Goal: Transaction & Acquisition: Purchase product/service

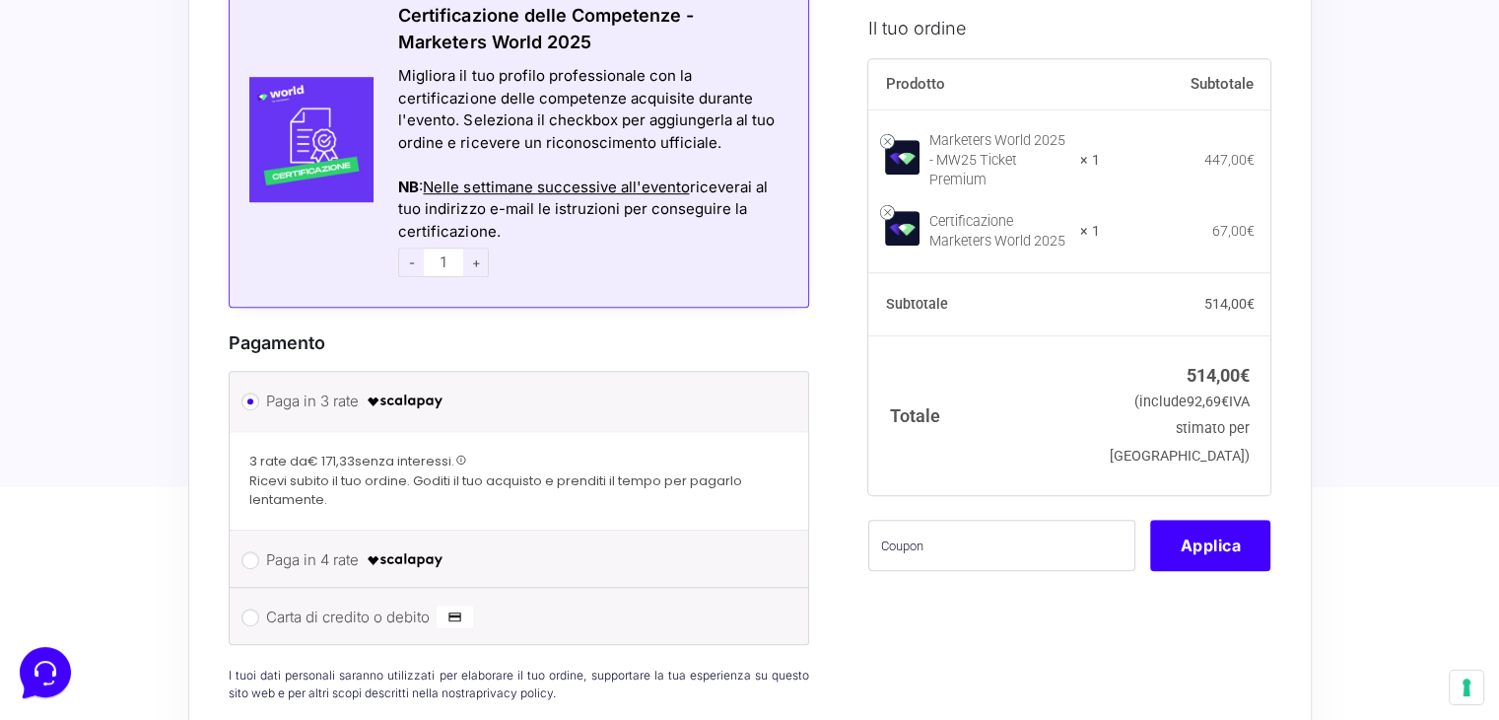
scroll to position [1281, 0]
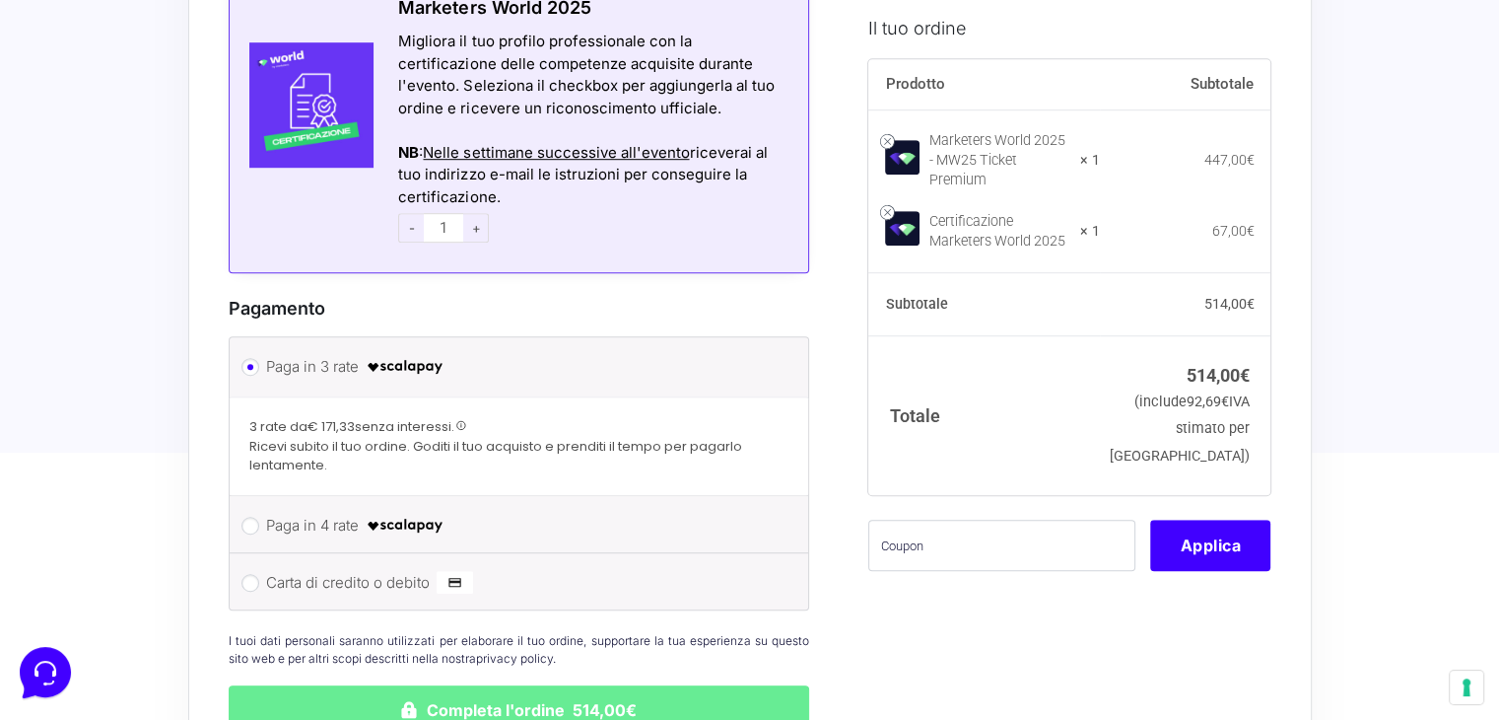
click at [319, 511] on label "Paga in 4 rate" at bounding box center [516, 526] width 500 height 30
click at [259, 516] on input "Paga in 4 rate" at bounding box center [250, 525] width 18 height 18
radio input "true"
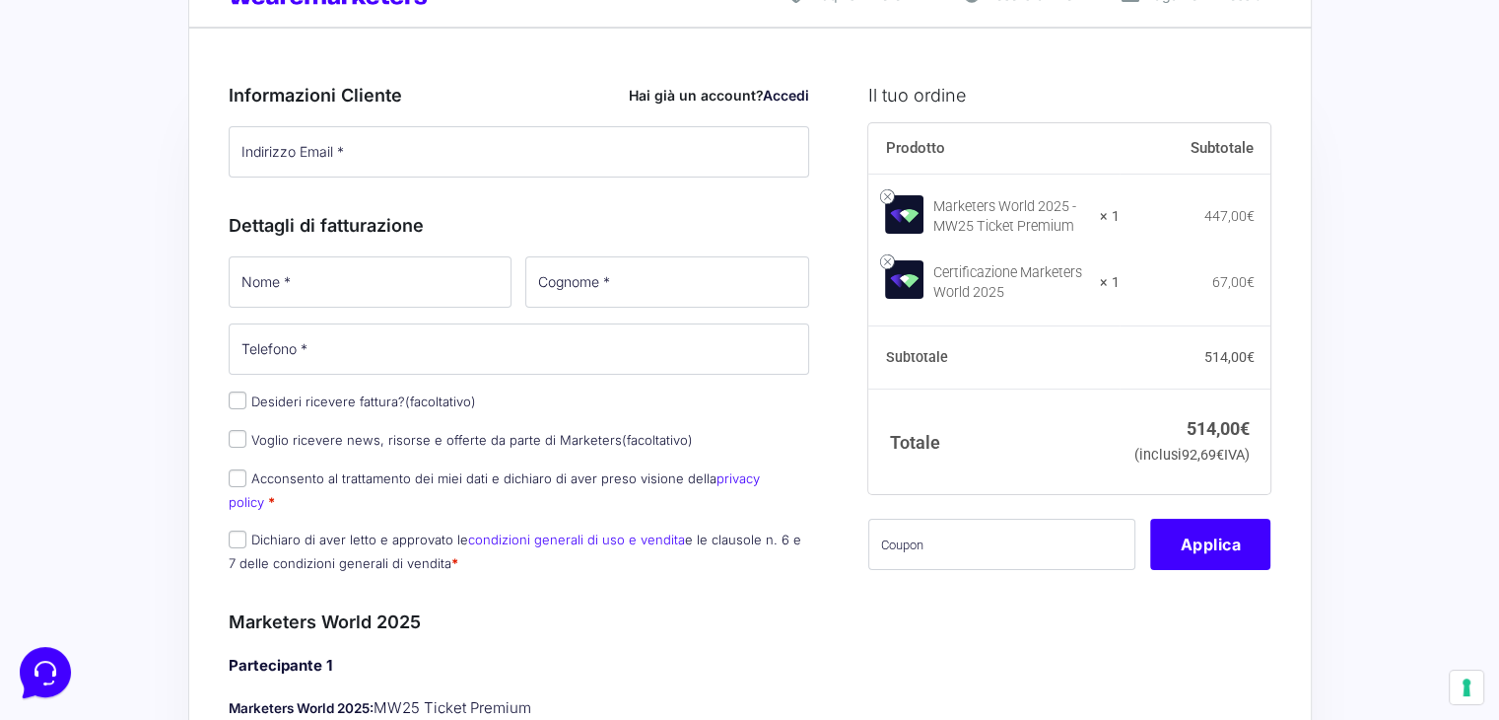
scroll to position [0, 0]
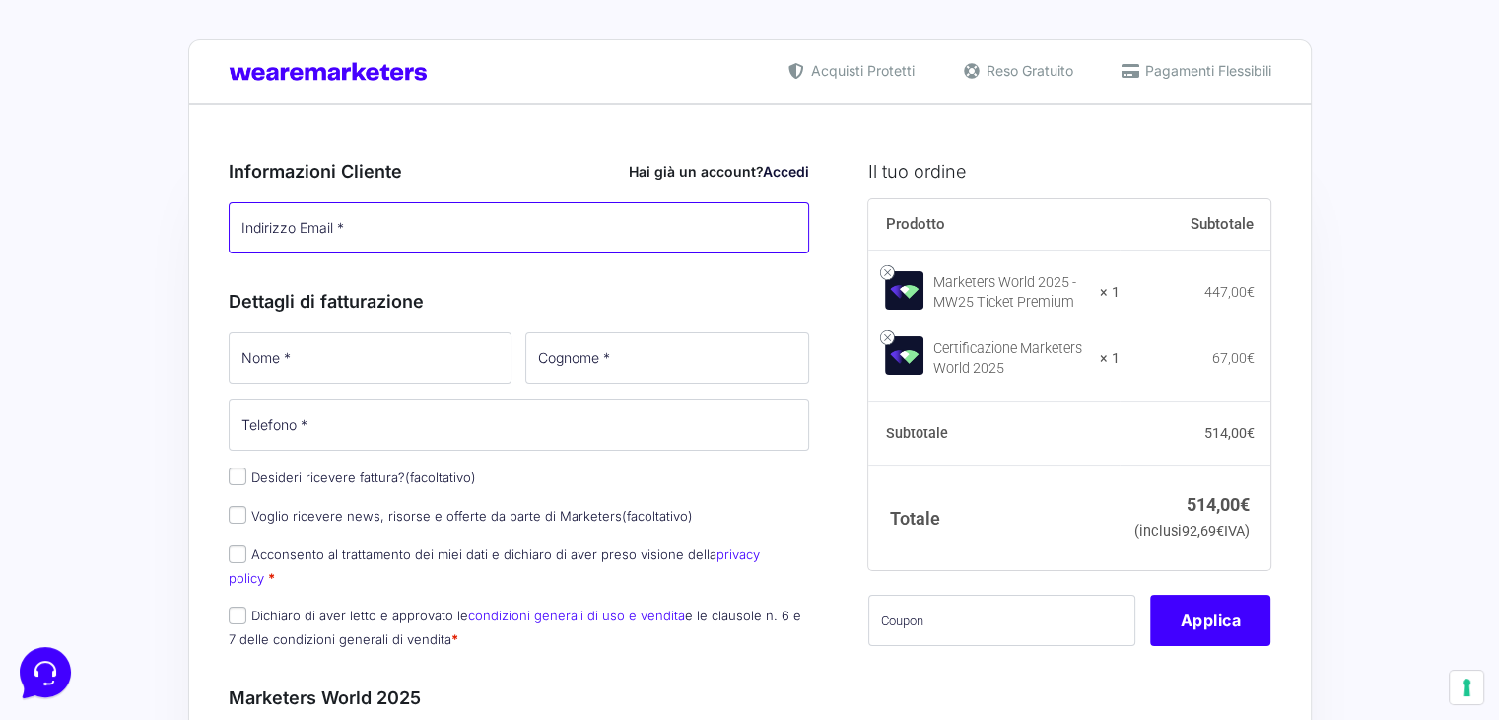
click at [340, 223] on input "Indirizzo Email *" at bounding box center [520, 227] width 582 height 51
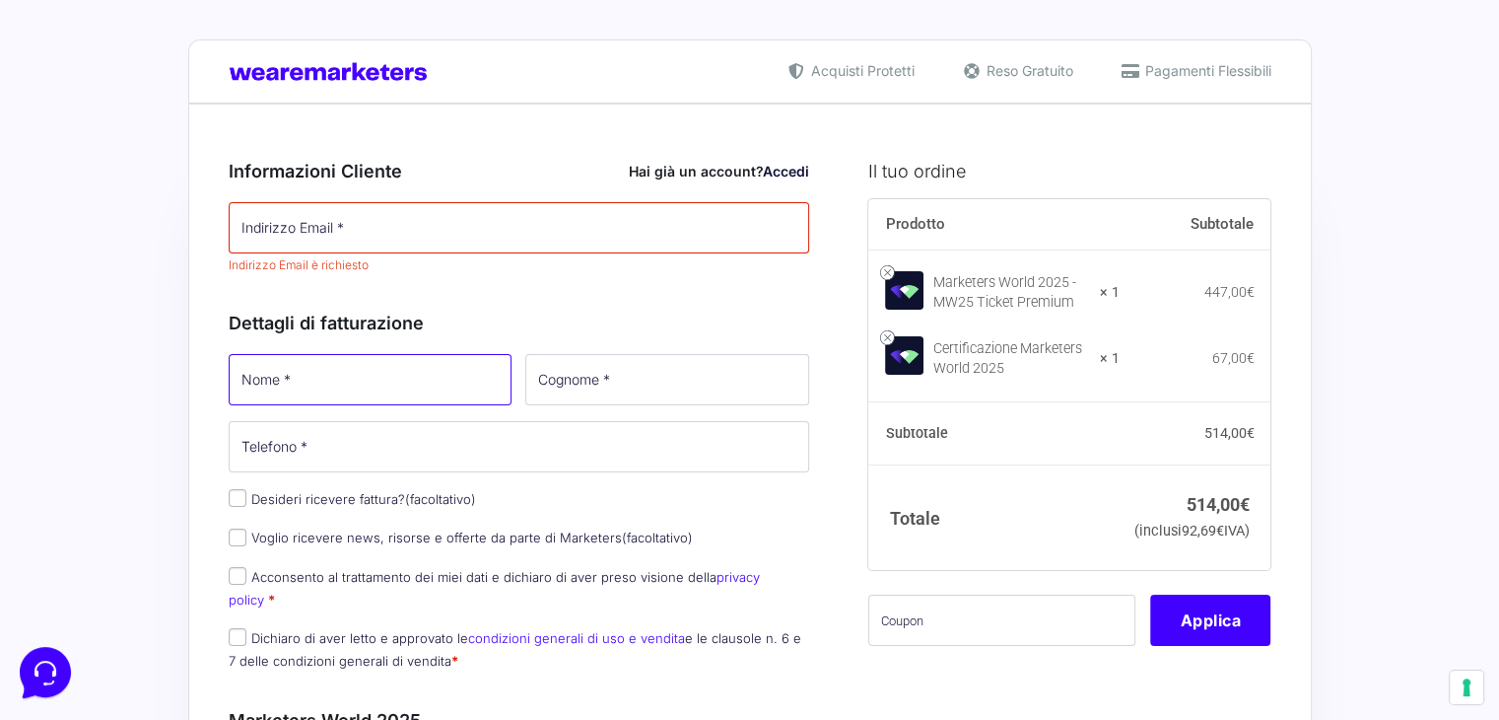
click at [311, 351] on p "Nome *" at bounding box center [371, 379] width 298 height 57
type input "[PERSON_NAME]"
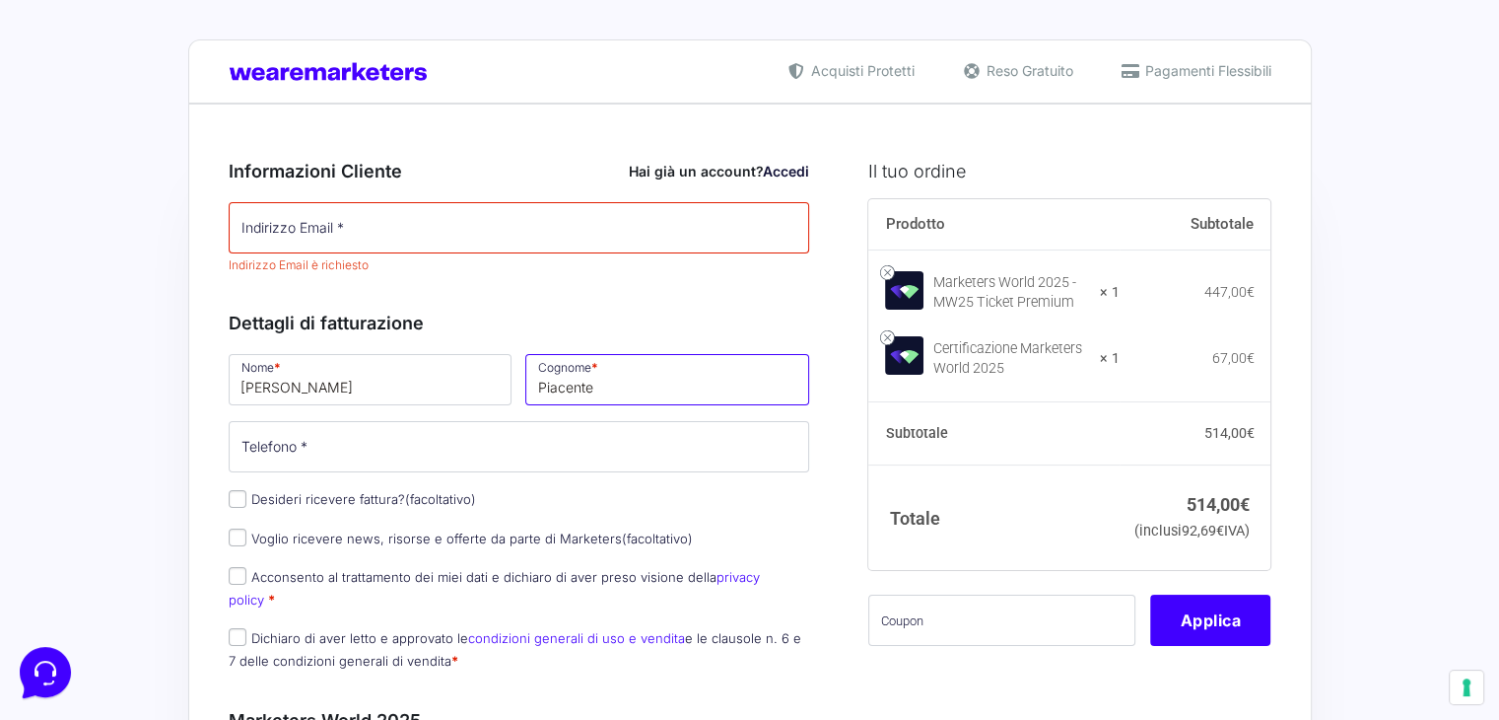
type input "Piacente"
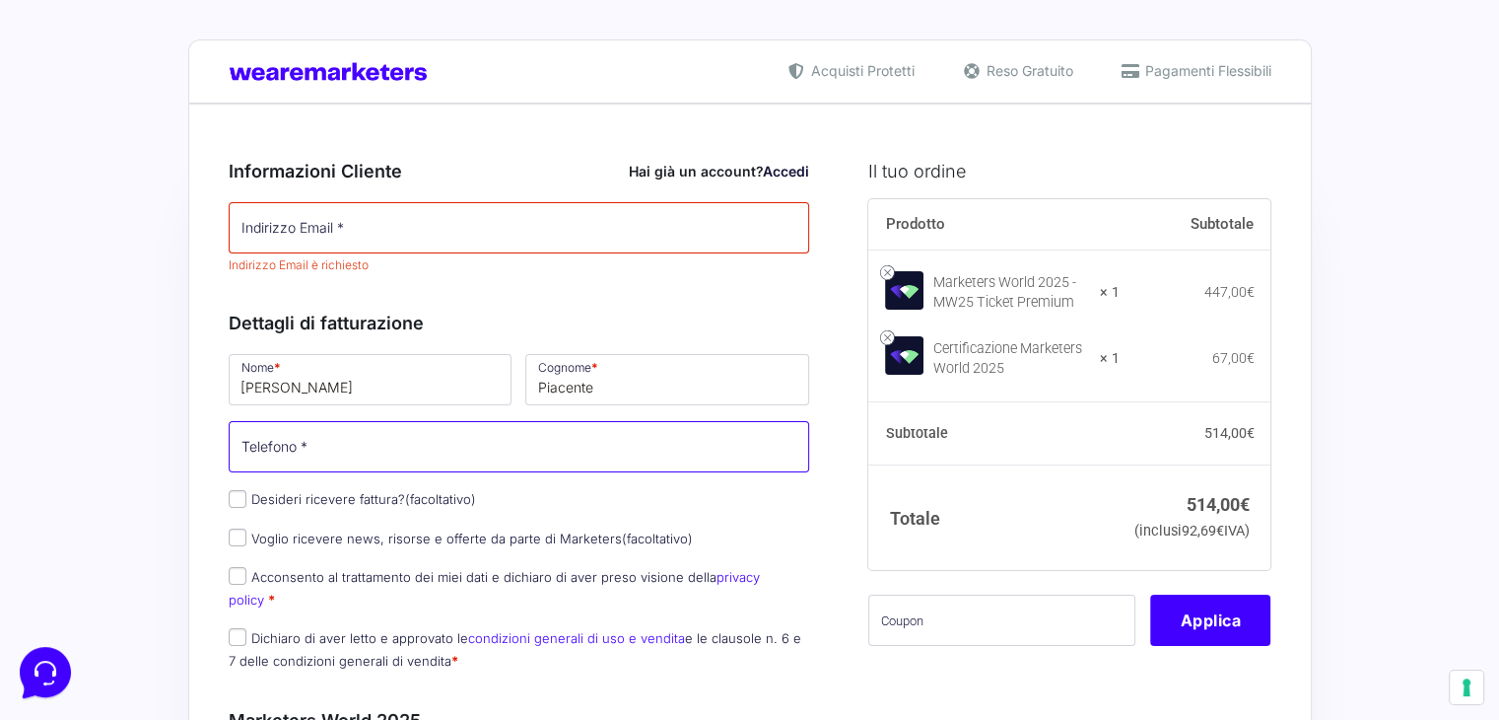
click at [356, 458] on input "Telefono *" at bounding box center [520, 446] width 582 height 51
type input "3926294397"
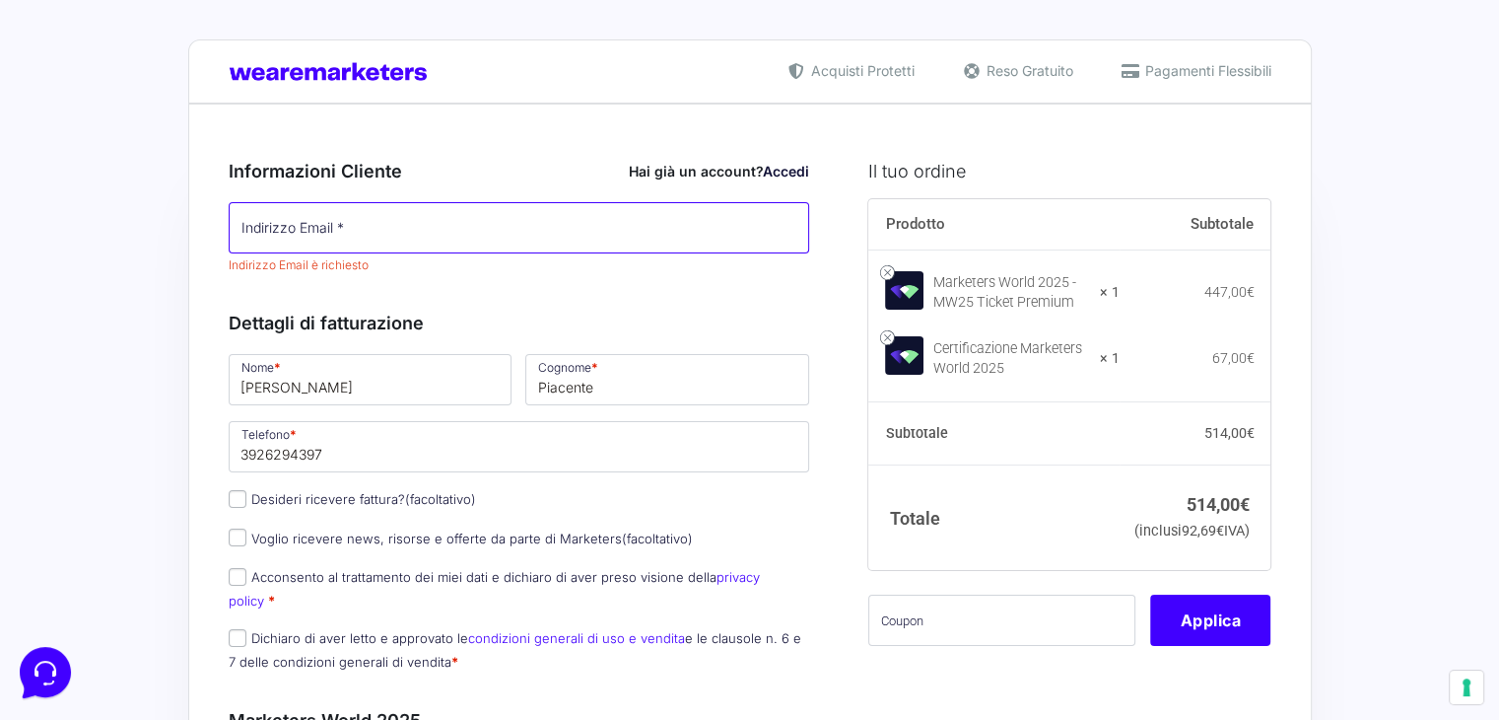
click at [434, 232] on input "Indirizzo Email *" at bounding box center [520, 227] width 582 height 51
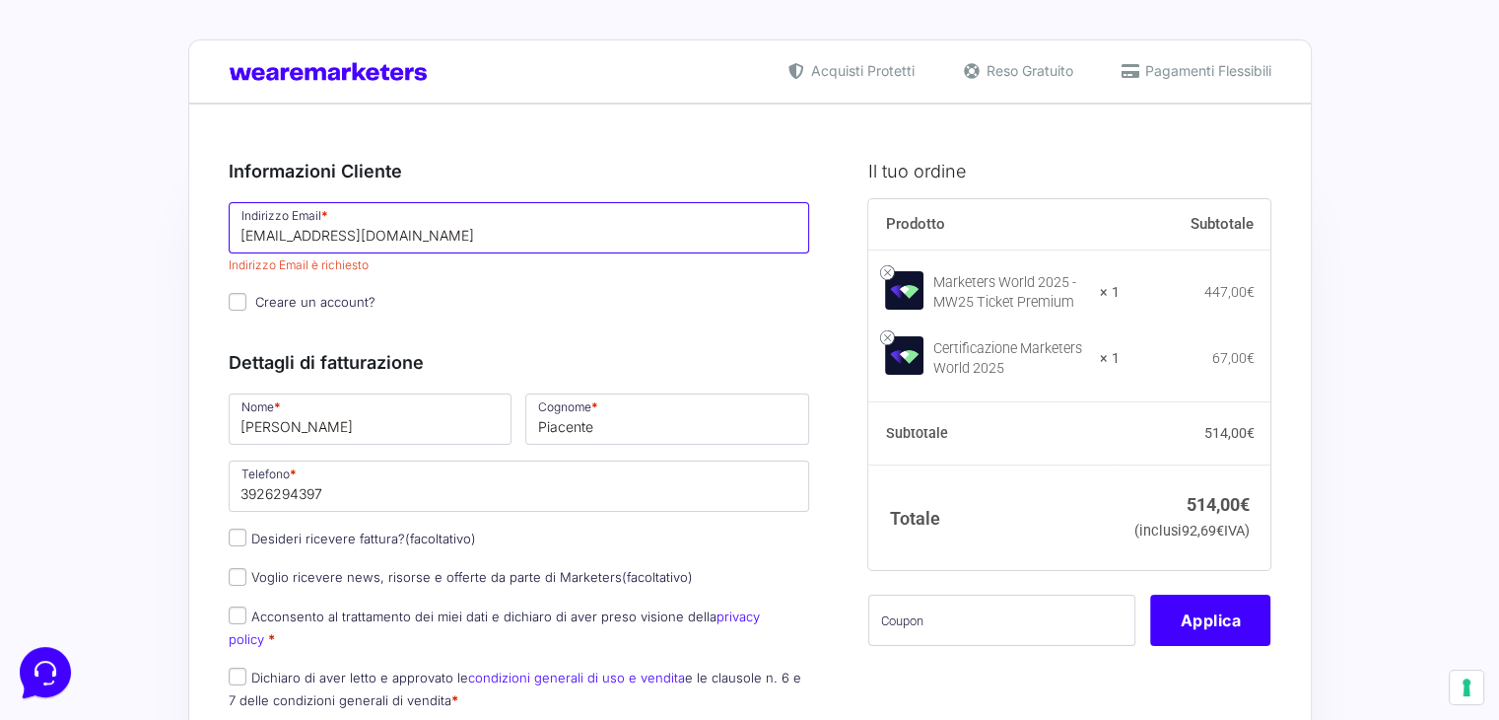
type input "[EMAIL_ADDRESS][DOMAIN_NAME]"
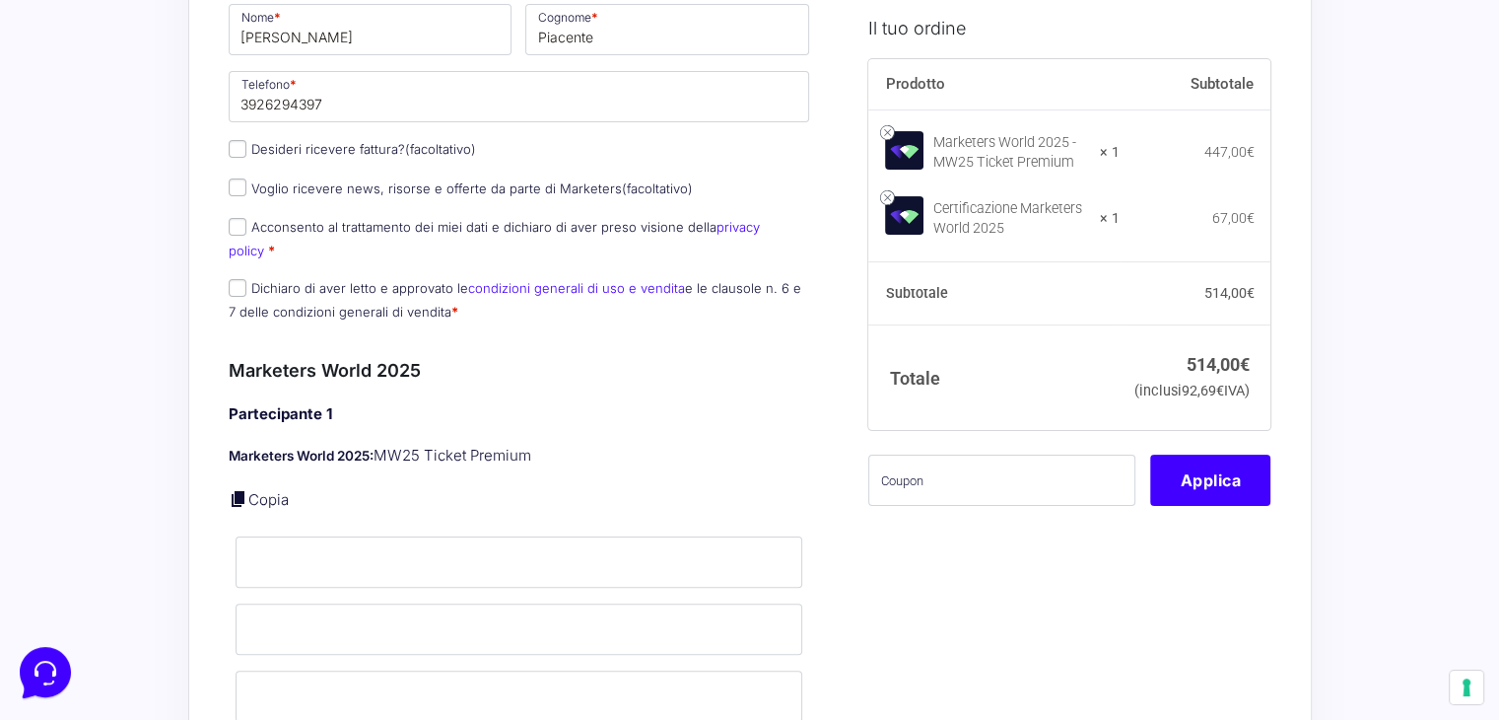
scroll to position [394, 0]
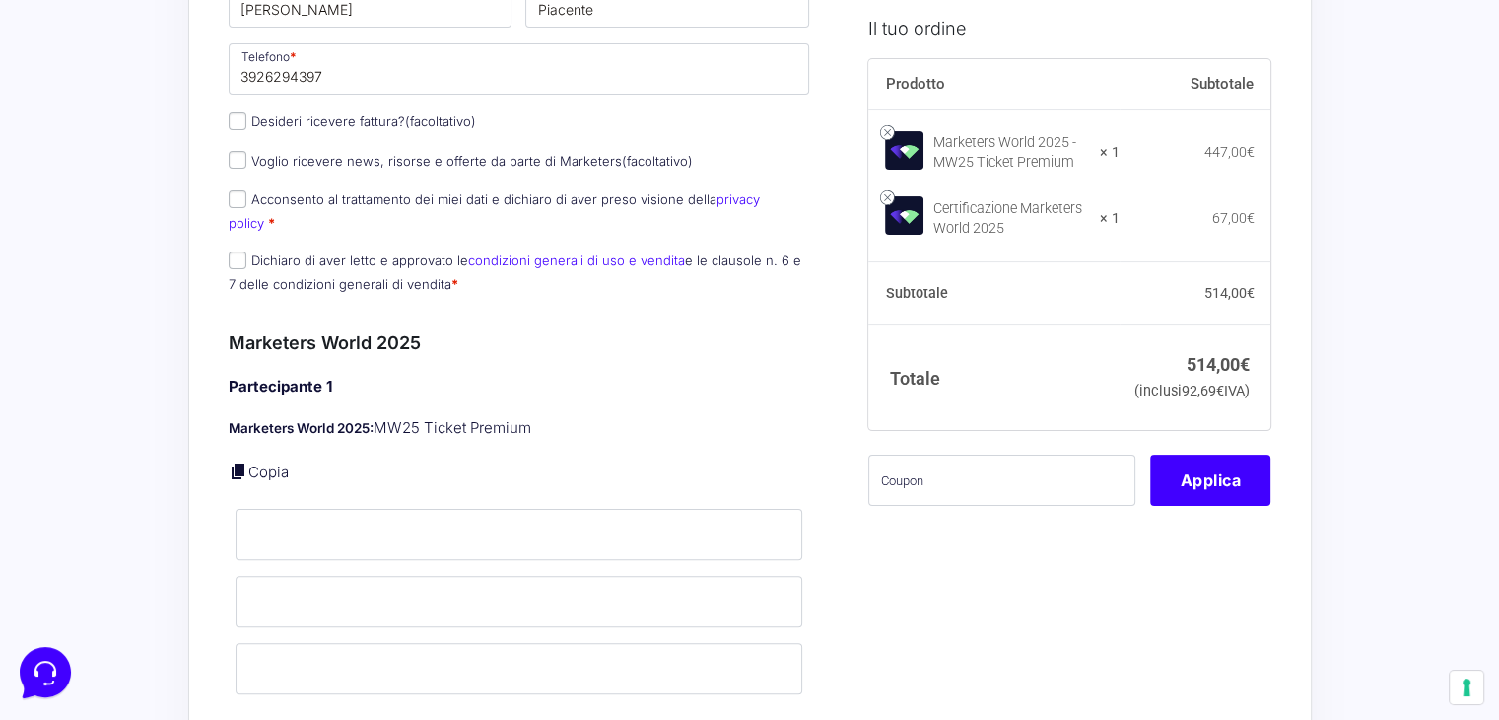
click at [355, 113] on label "Desideri ricevere fattura? (facoltativo)" at bounding box center [352, 121] width 247 height 16
click at [246, 113] on input "Desideri ricevere fattura? (facoltativo)" at bounding box center [238, 121] width 18 height 18
checkbox input "true"
select select "IT"
type input "0000000"
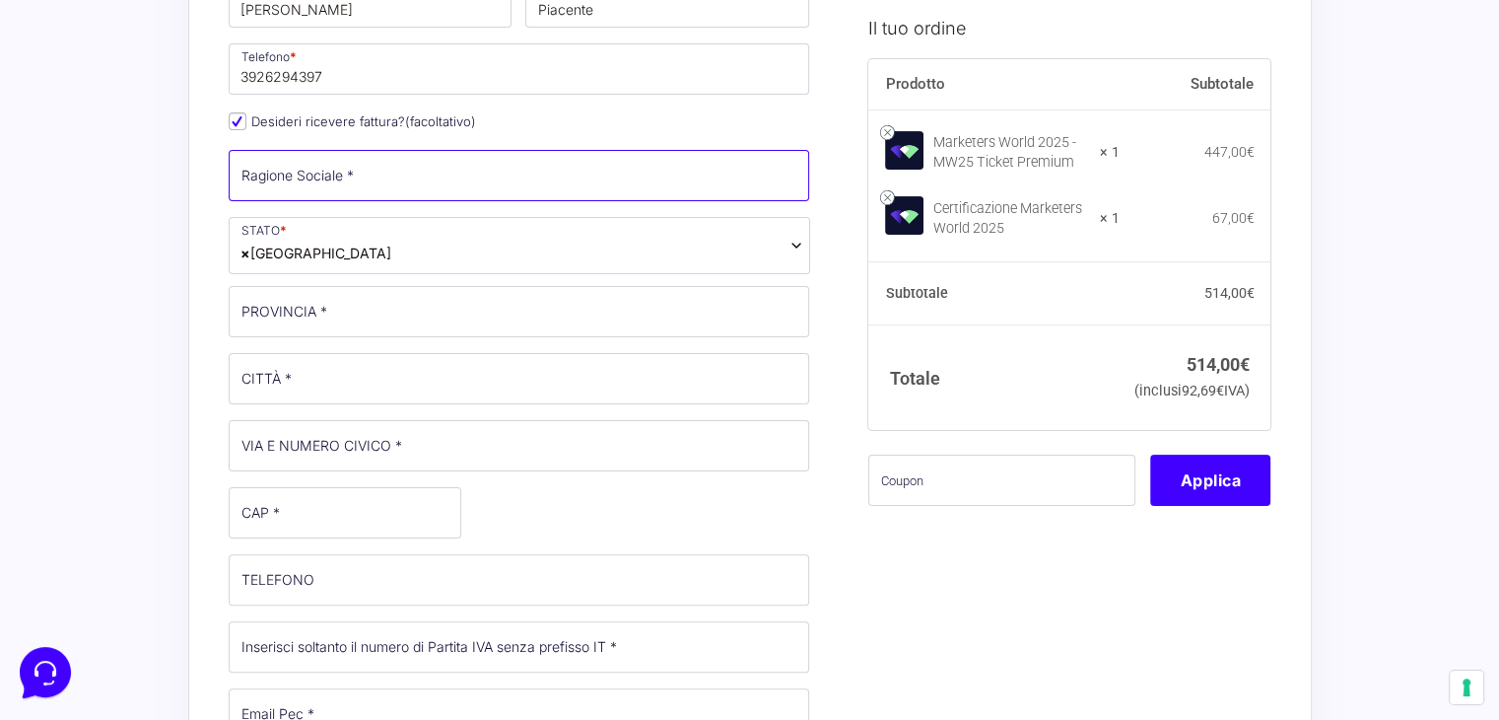
click at [557, 164] on input "Ragione Sociale *" at bounding box center [520, 175] width 582 height 51
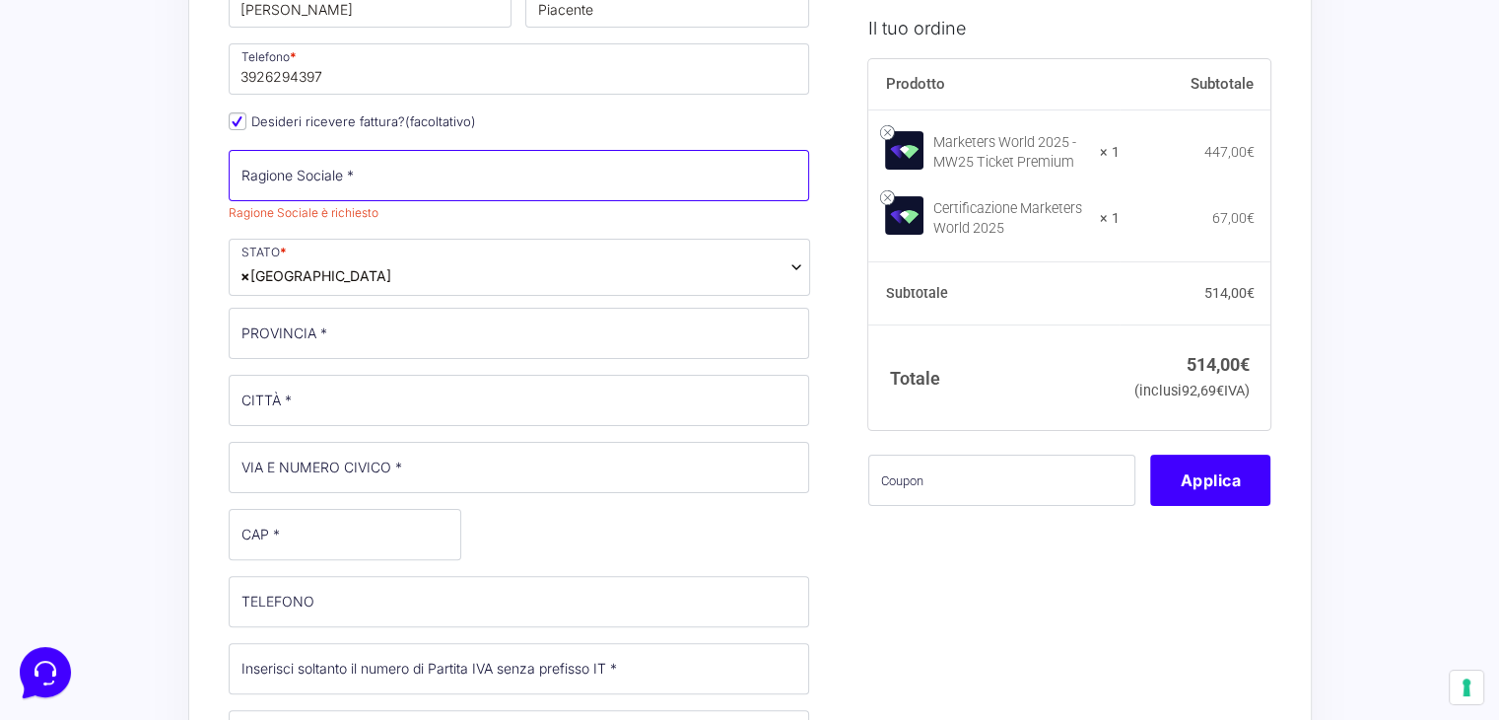
click at [432, 174] on input "Ragione Sociale *" at bounding box center [520, 175] width 582 height 51
type input "[PERSON_NAME]"
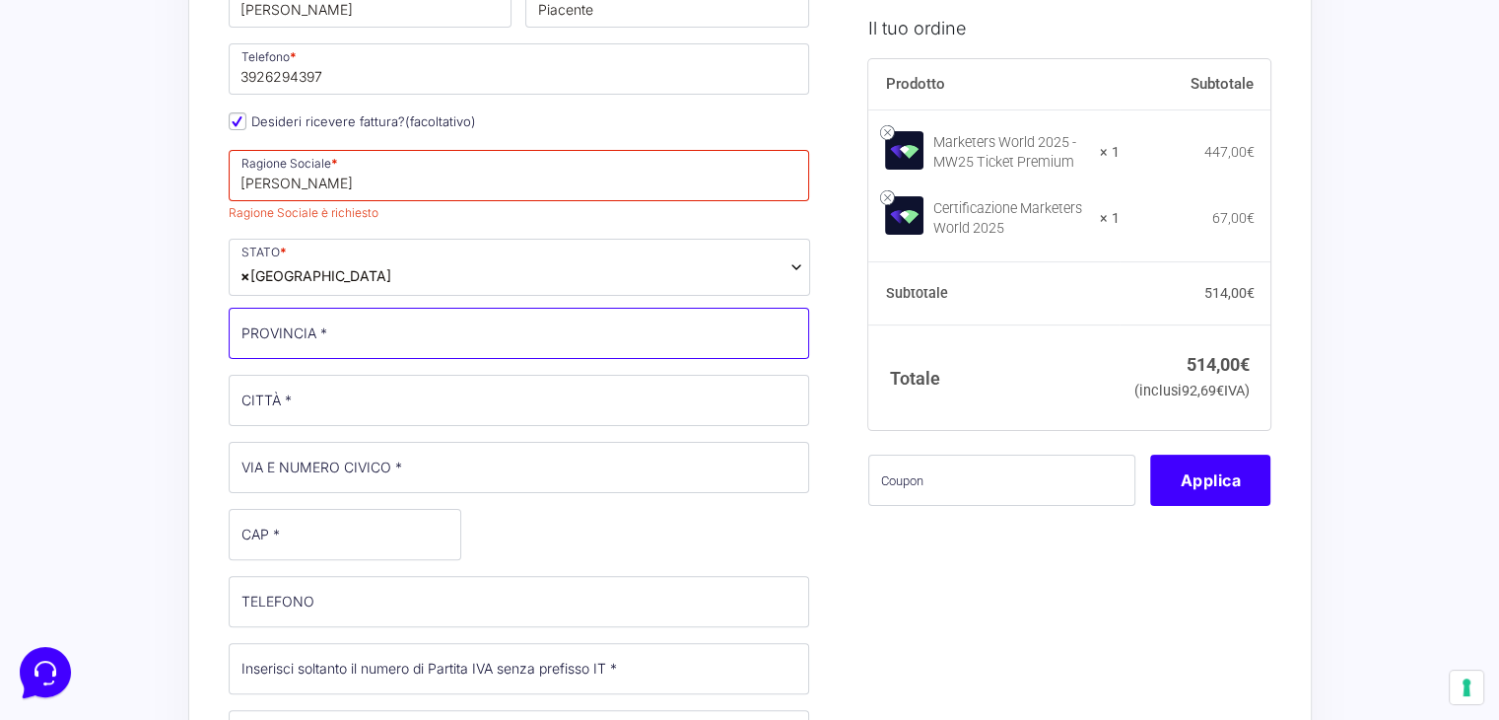
click at [355, 336] on p "PROVINCIA *" at bounding box center [519, 333] width 595 height 57
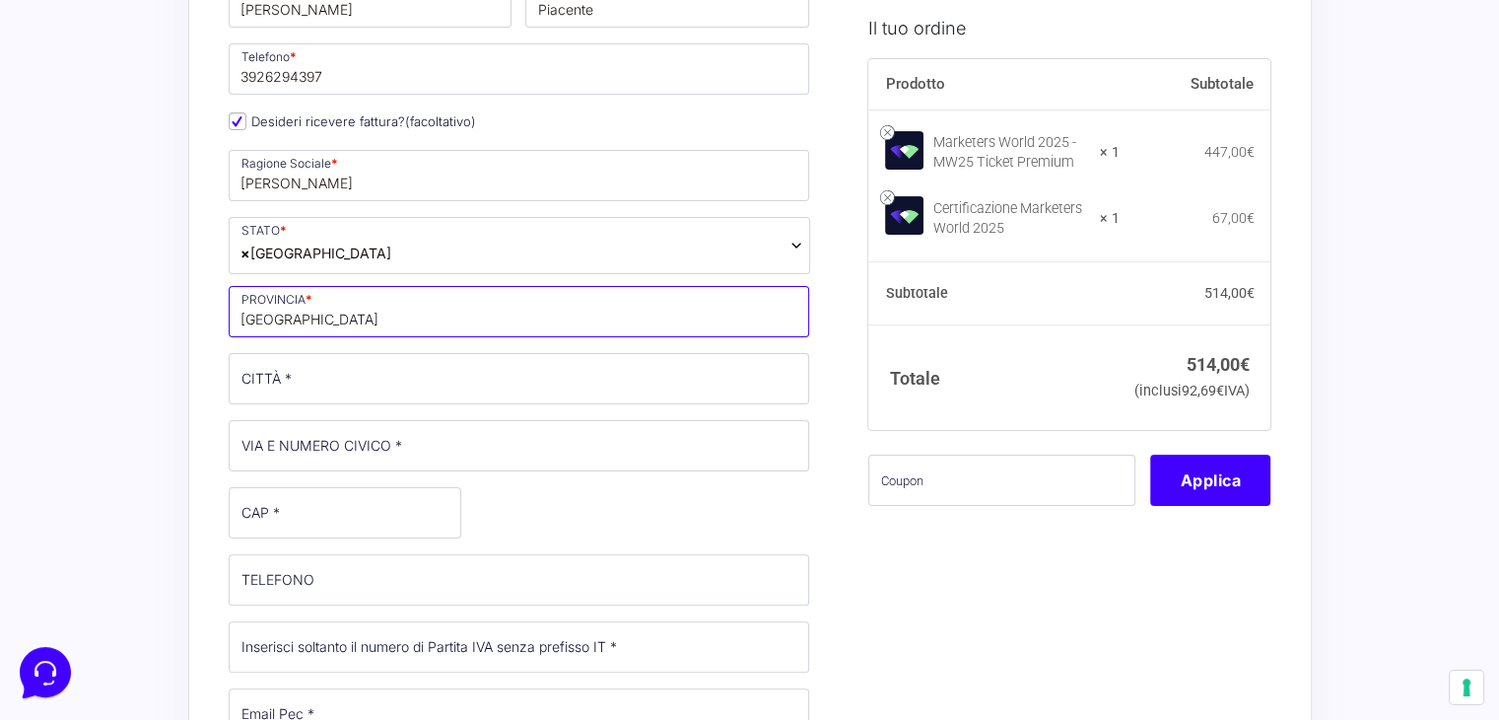
type input "[GEOGRAPHIC_DATA]"
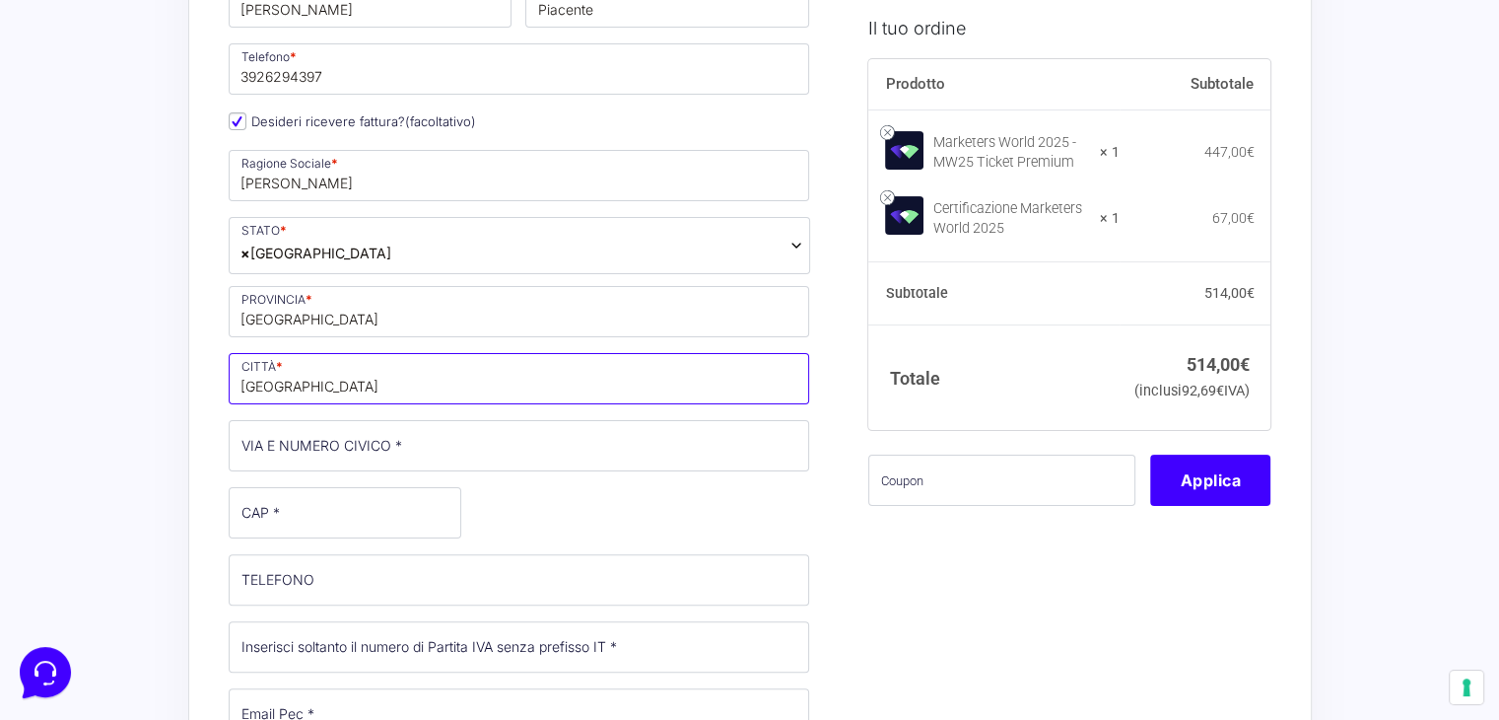
type input "[GEOGRAPHIC_DATA]"
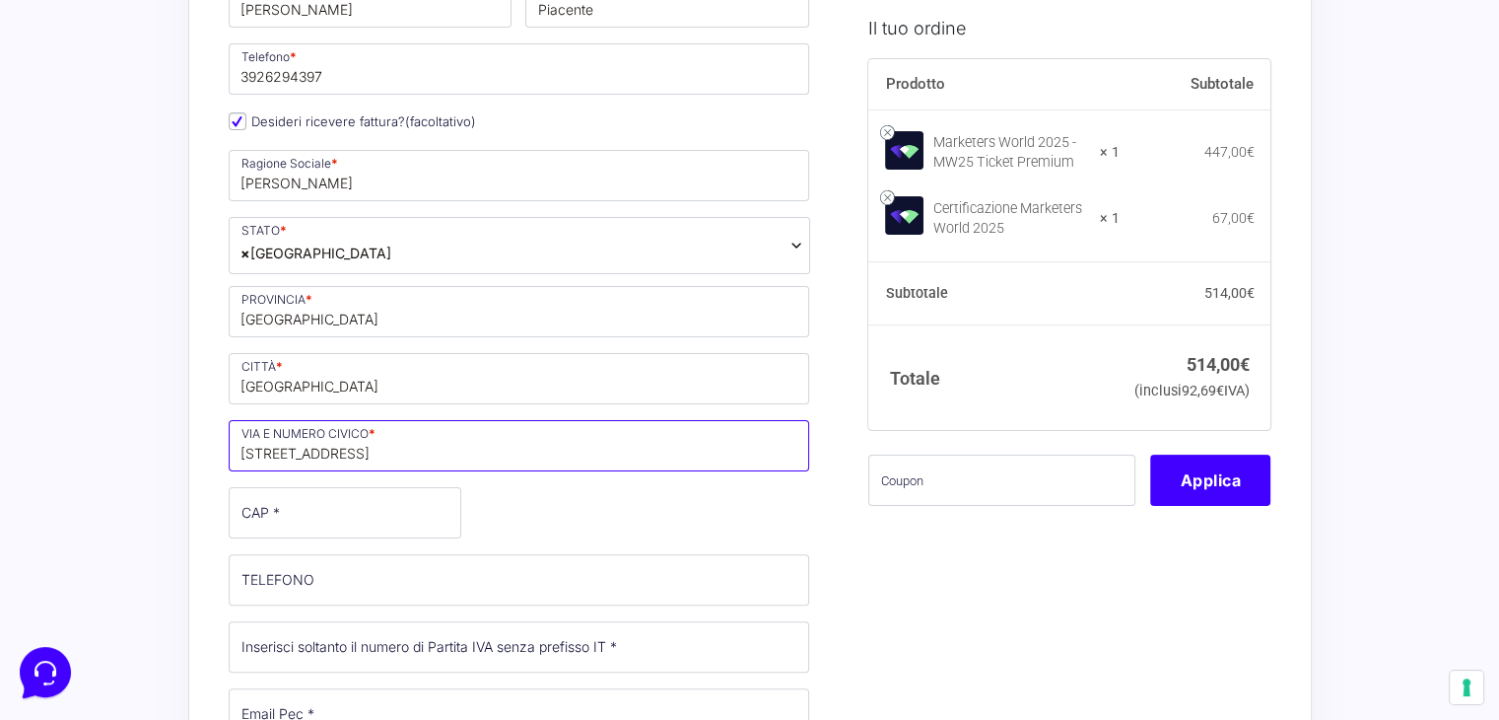
type input "[STREET_ADDRESS]"
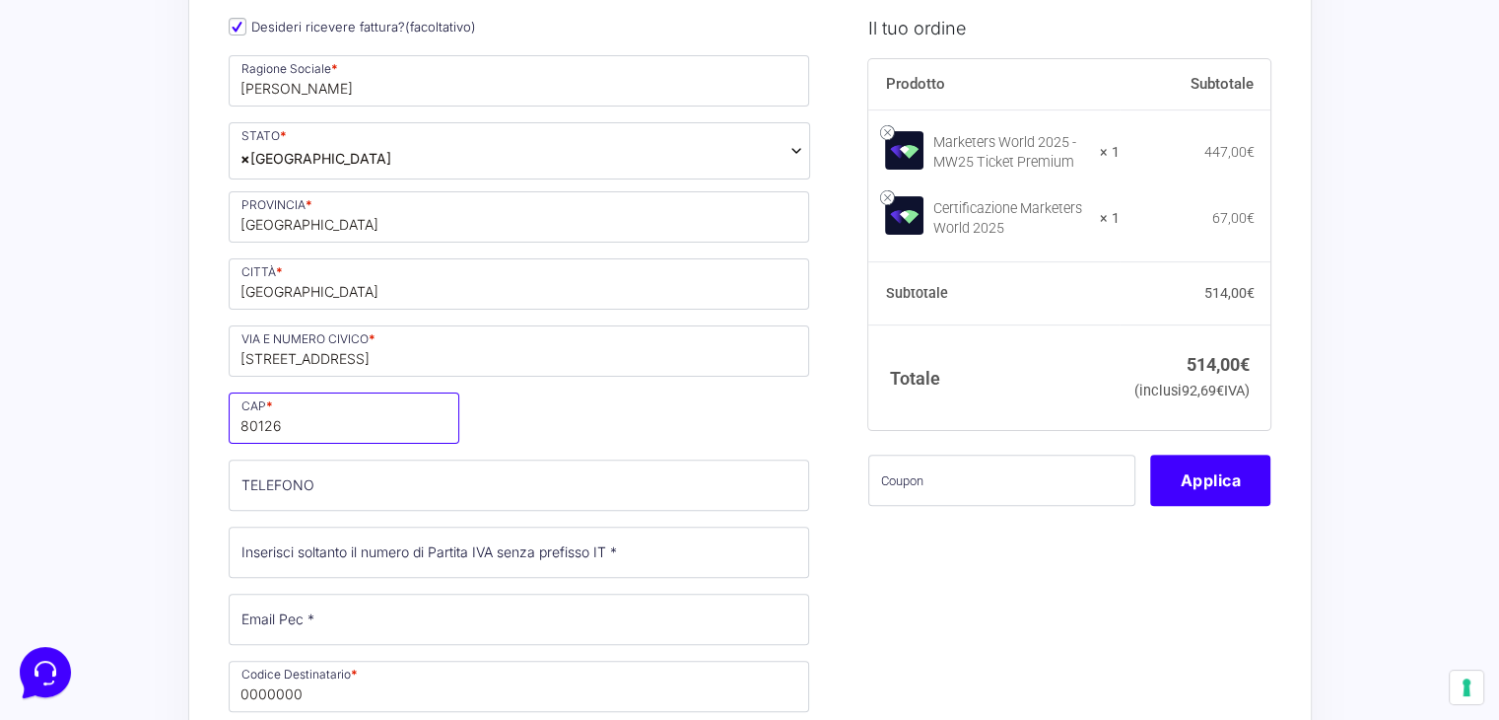
scroll to position [493, 0]
type input "80126"
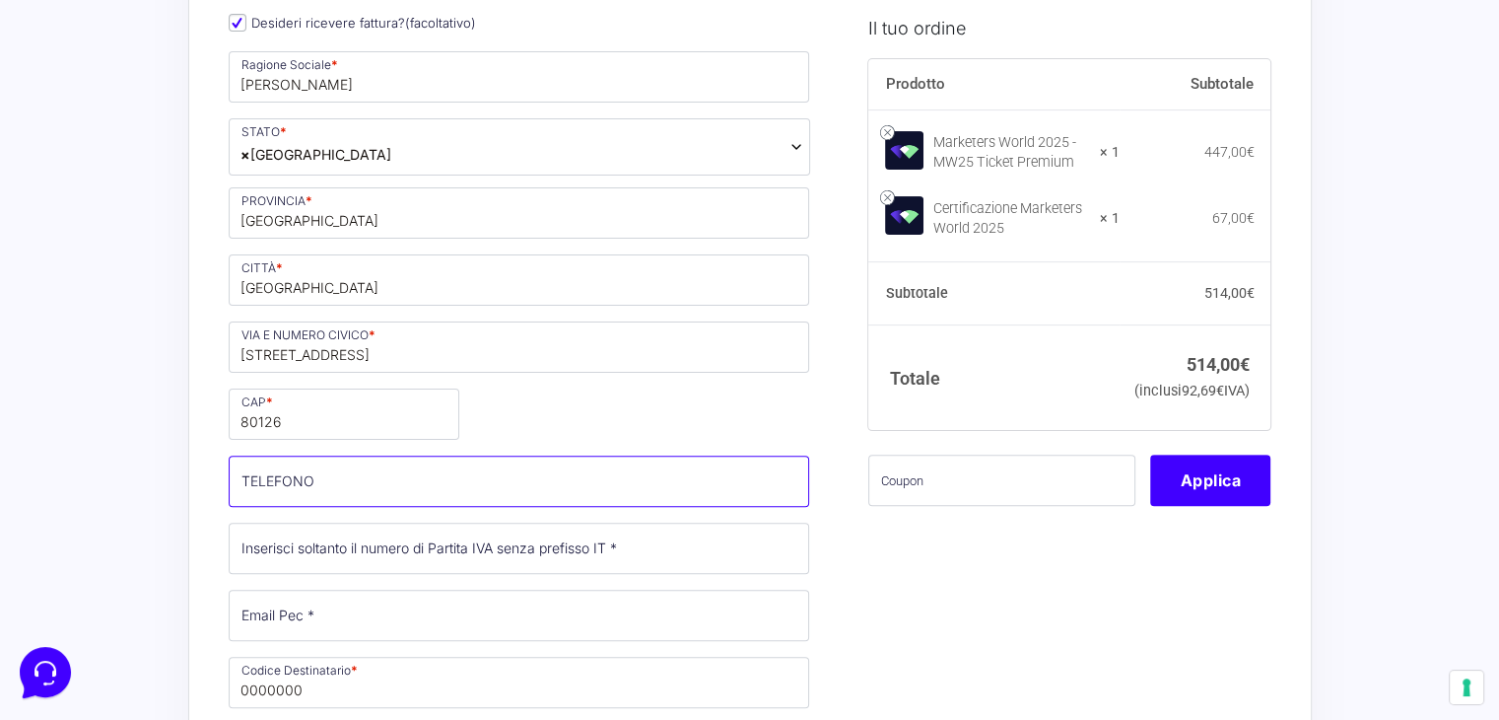
click at [404, 479] on input "TELEFONO (facoltativo)" at bounding box center [520, 480] width 582 height 51
type input "3926294397"
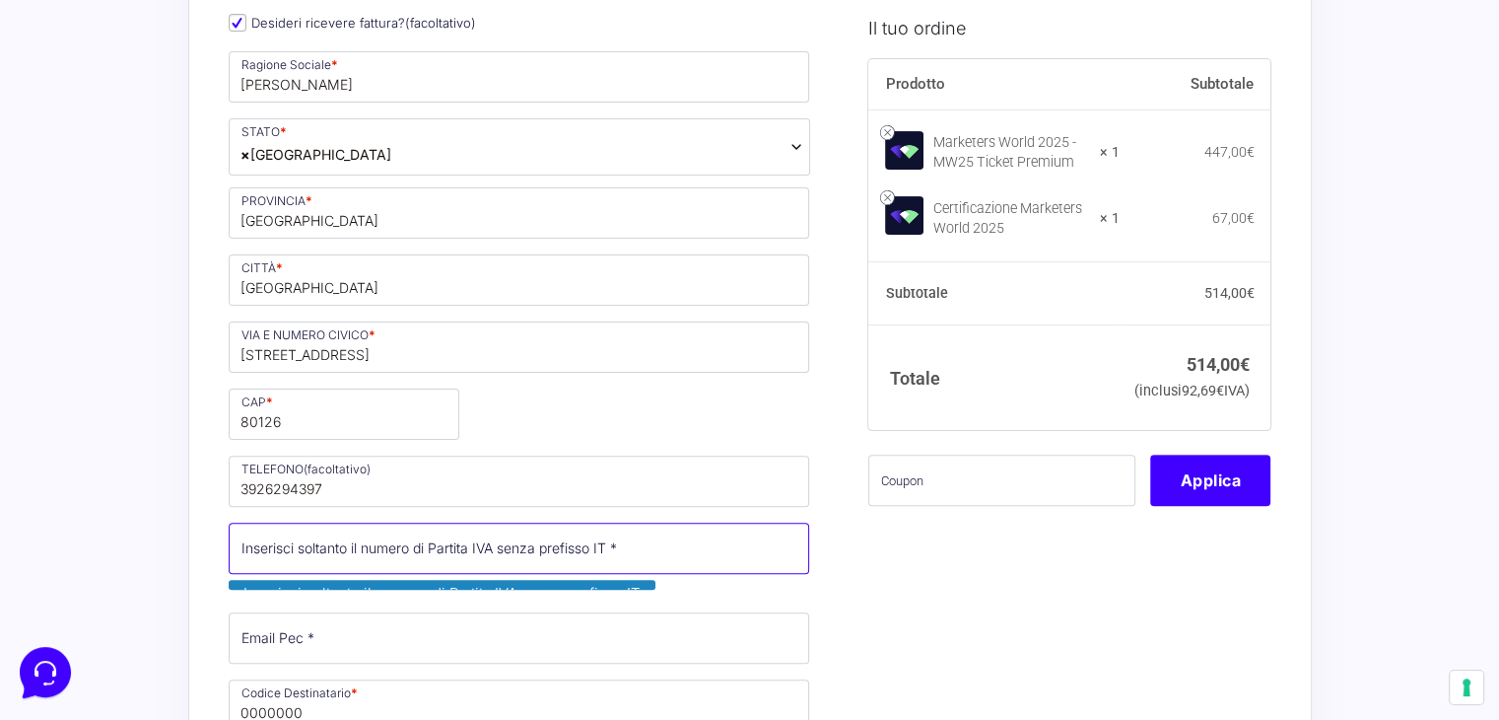
click at [514, 555] on input "Partita Iva *" at bounding box center [520, 547] width 582 height 51
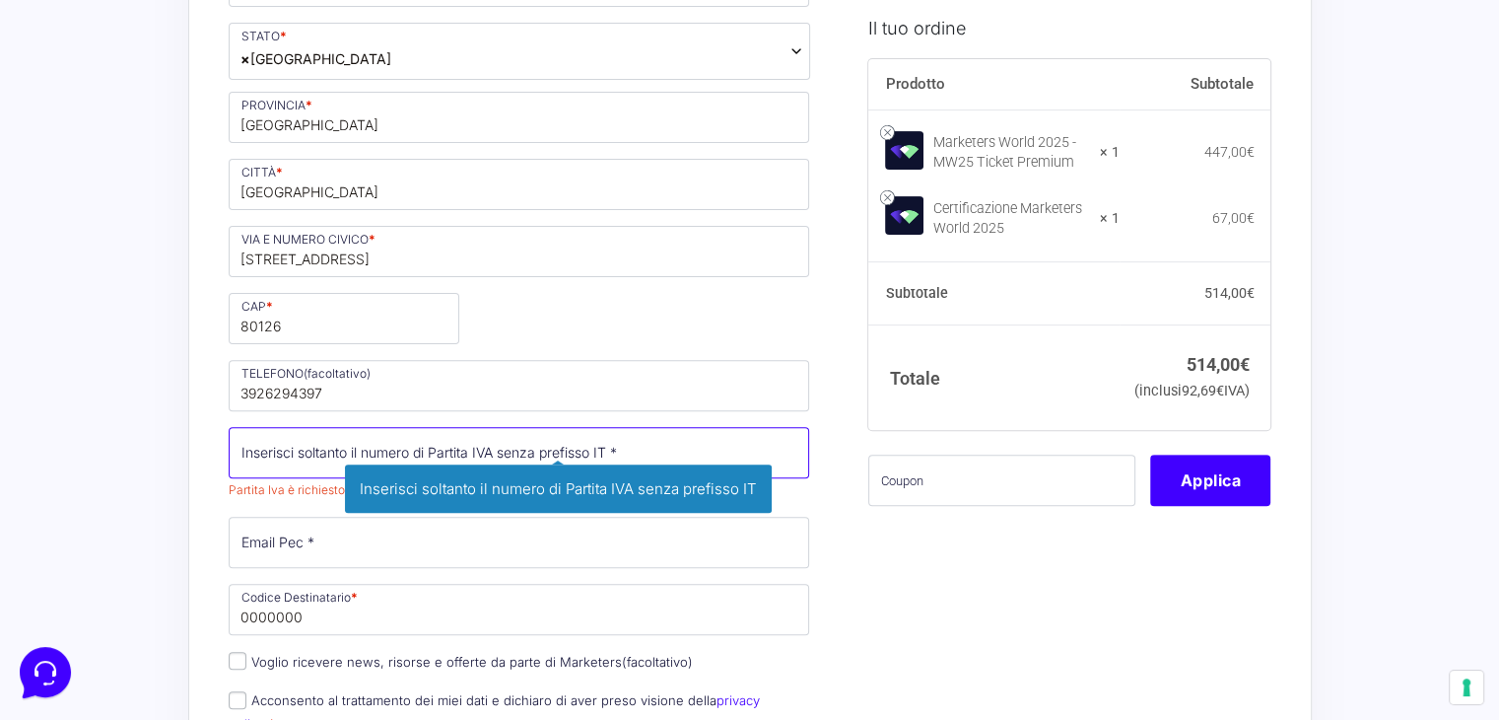
scroll to position [591, 0]
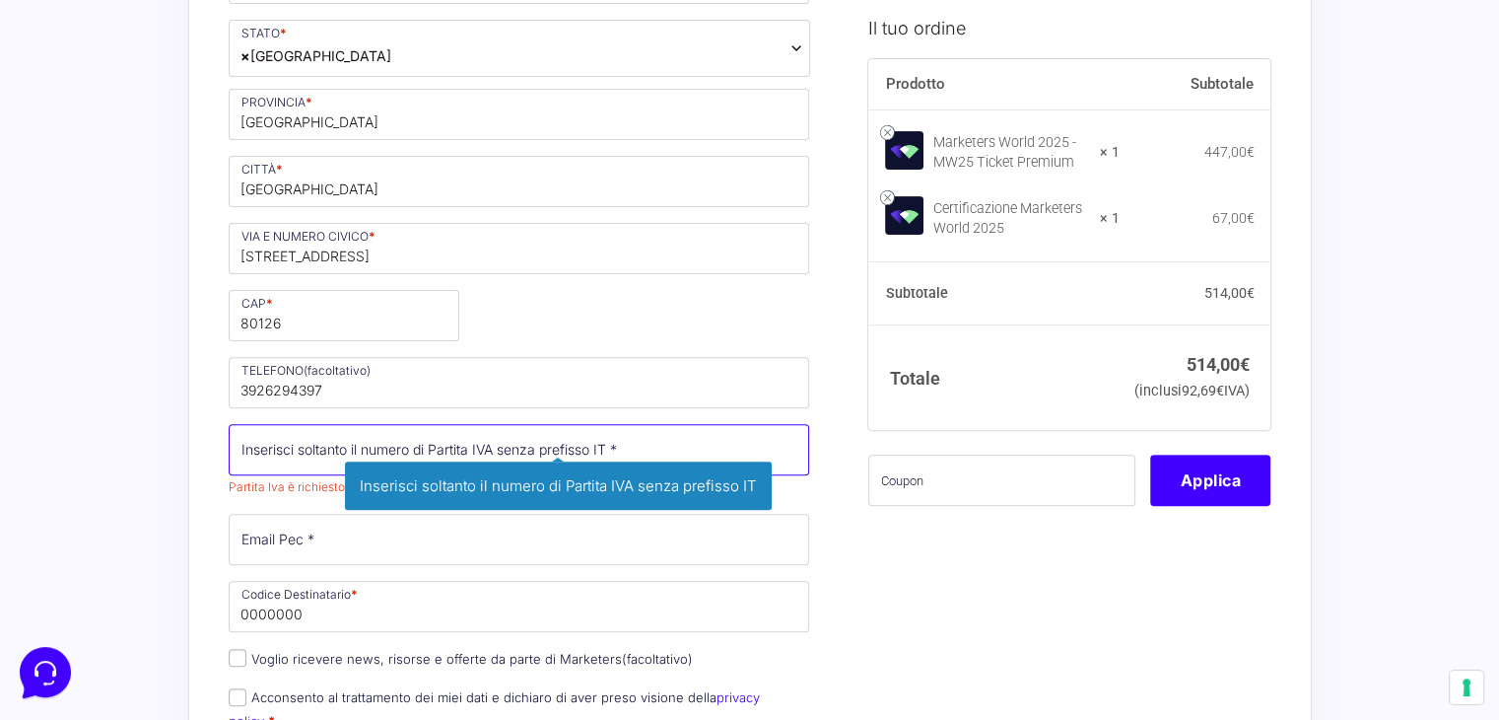
paste input "10800711219"
type input "10800711219"
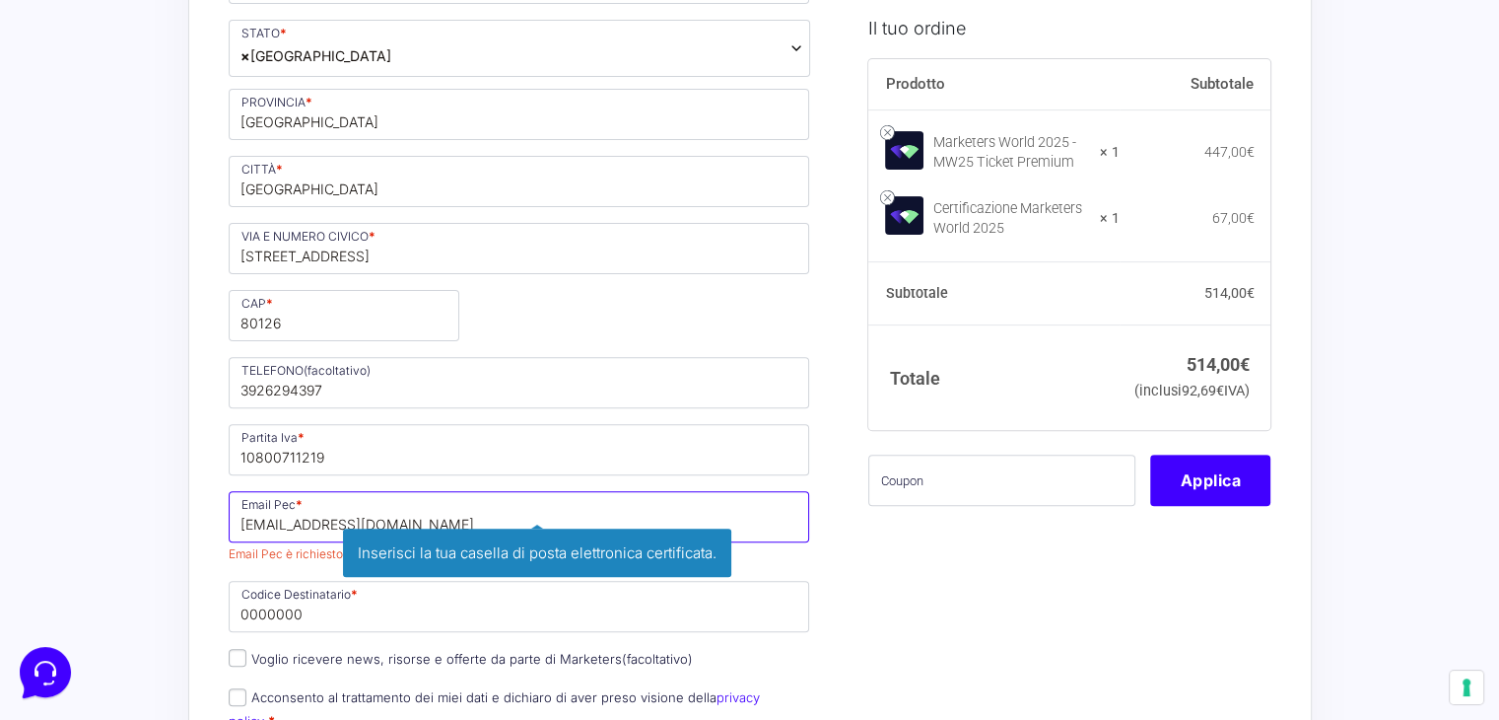
type input "[EMAIL_ADDRESS][DOMAIN_NAME]"
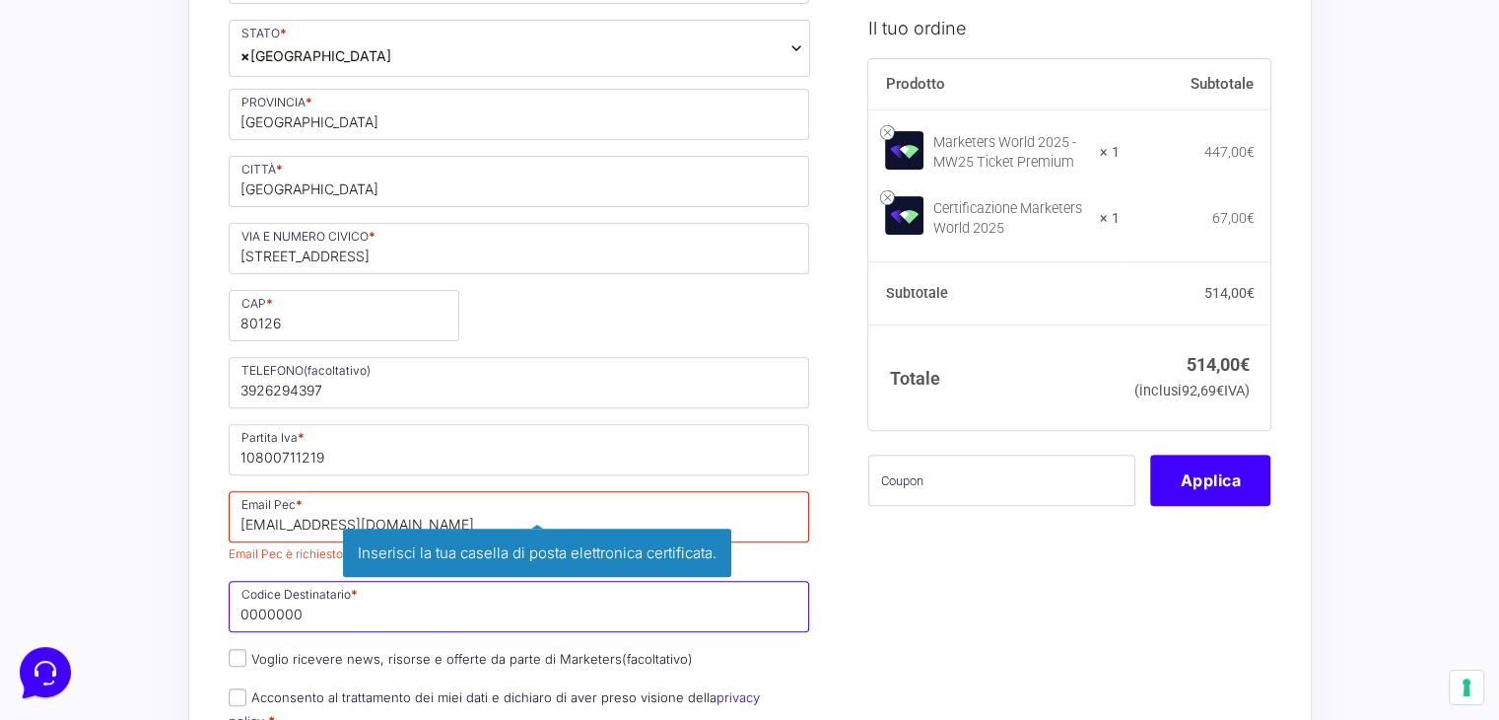
click at [347, 602] on div "Nome * [PERSON_NAME] * Piacente Telefono * [PHONE_NUMBER] Desideri ricevere fat…" at bounding box center [519, 290] width 595 height 1029
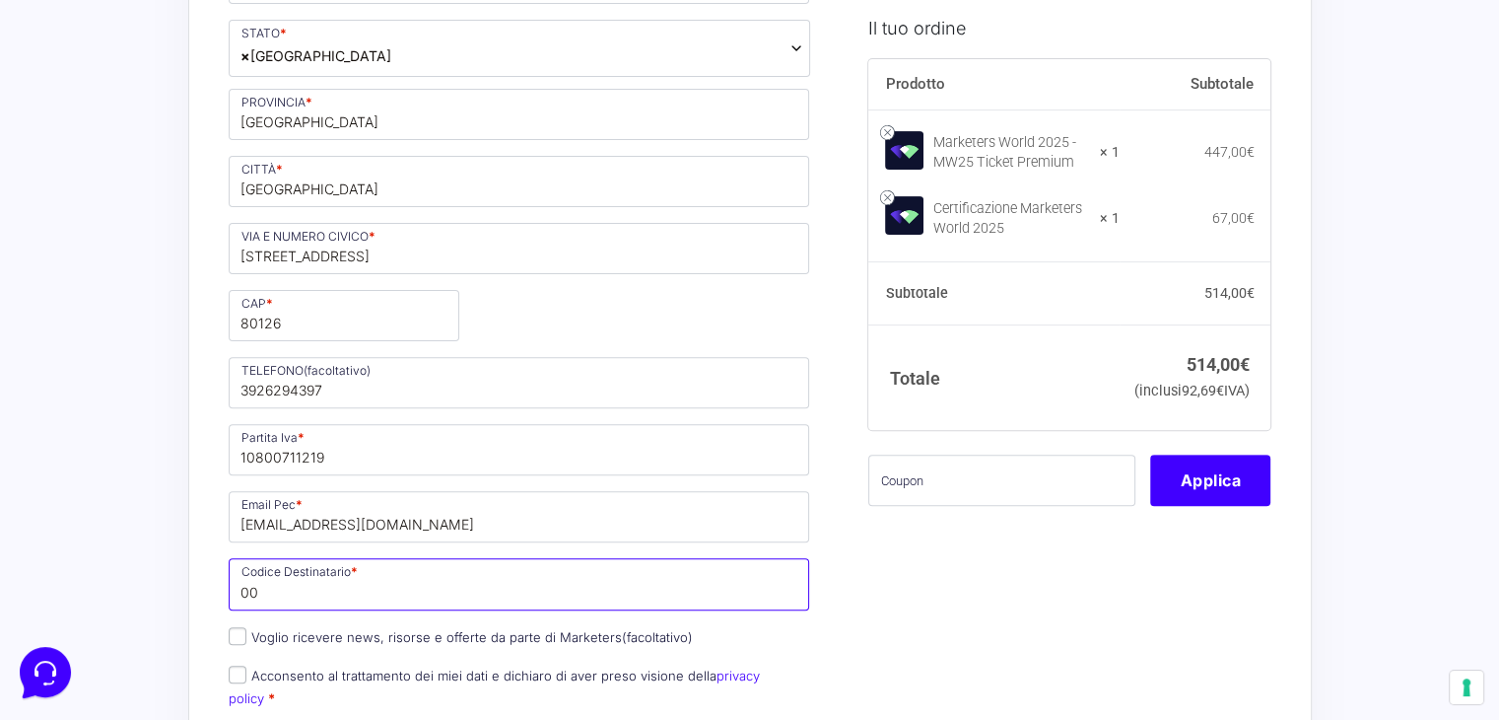
type input "0"
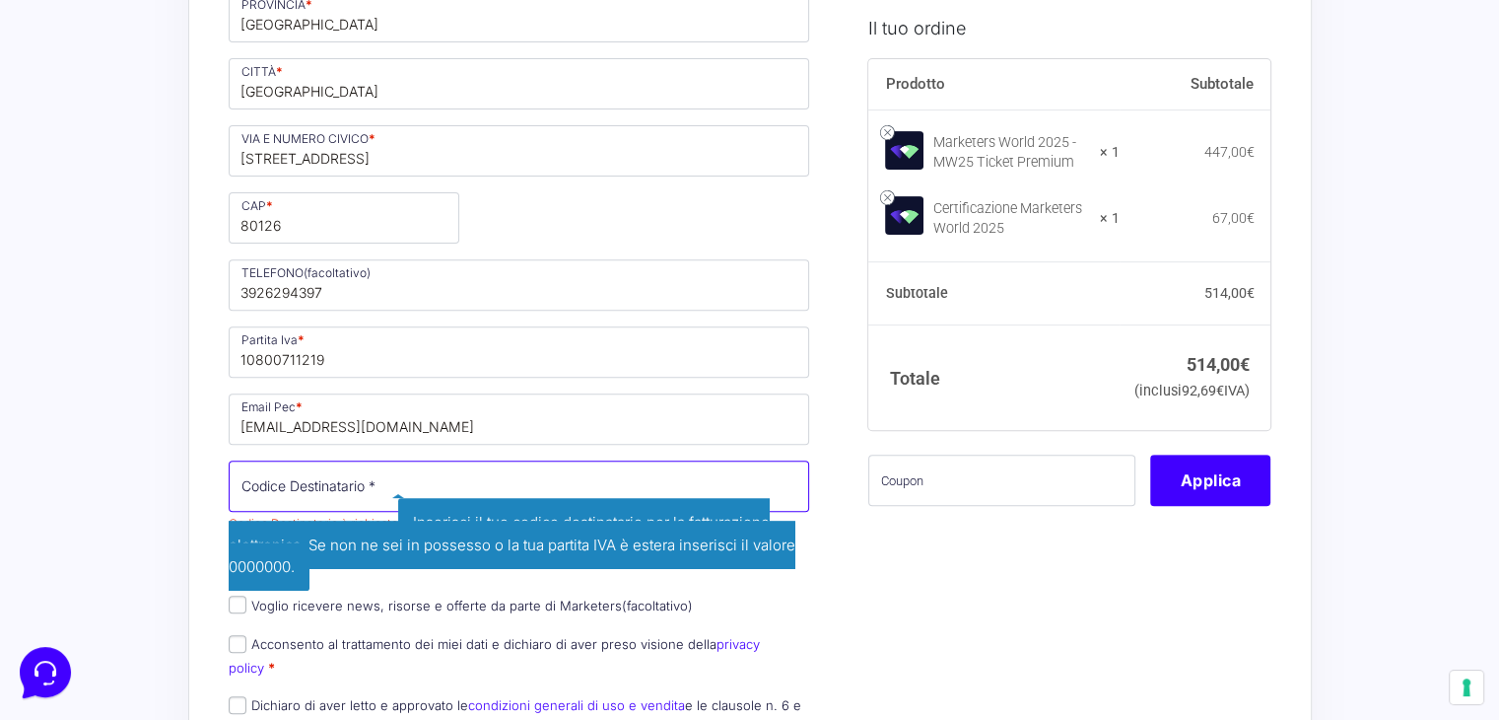
scroll to position [690, 0]
click at [338, 483] on input "Codice Destinatario *" at bounding box center [520, 484] width 582 height 51
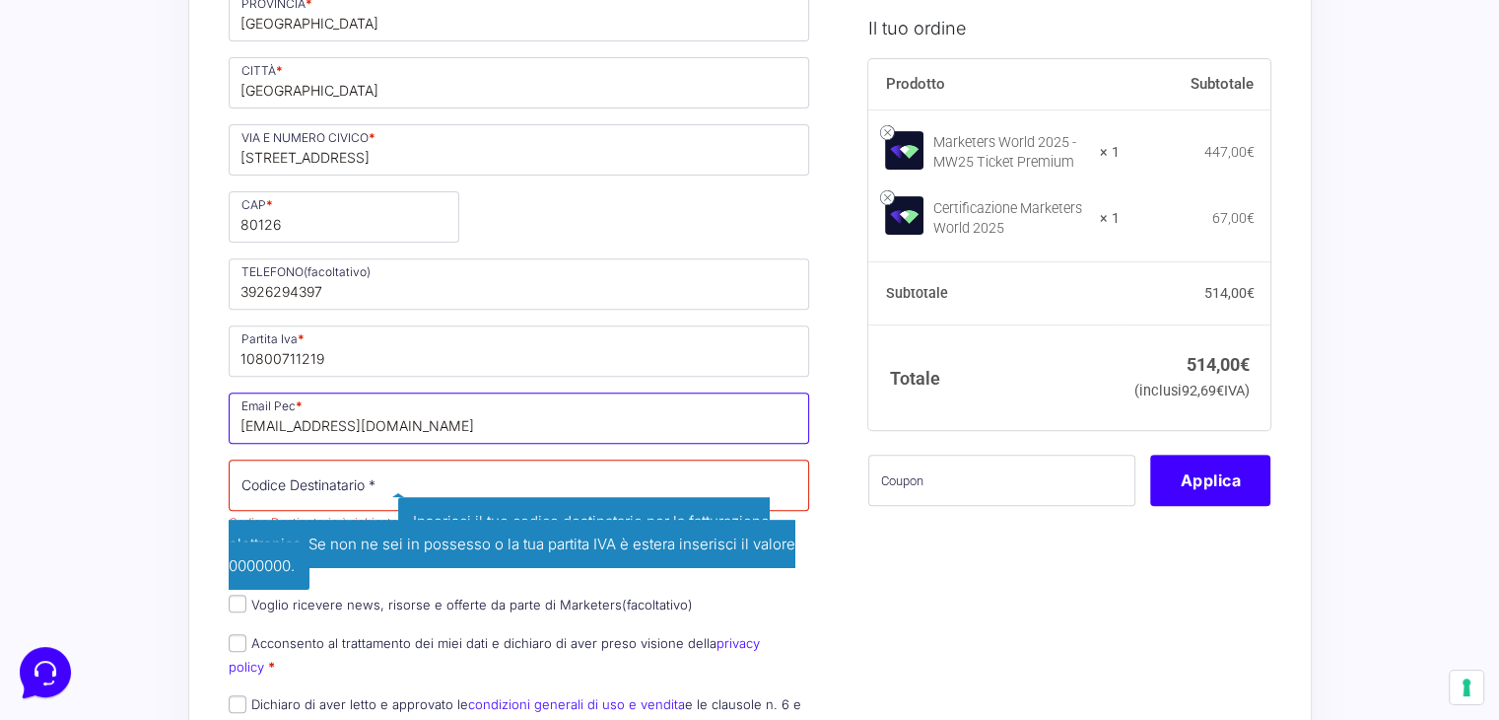
click at [572, 406] on input "[EMAIL_ADDRESS][DOMAIN_NAME]" at bounding box center [520, 417] width 582 height 51
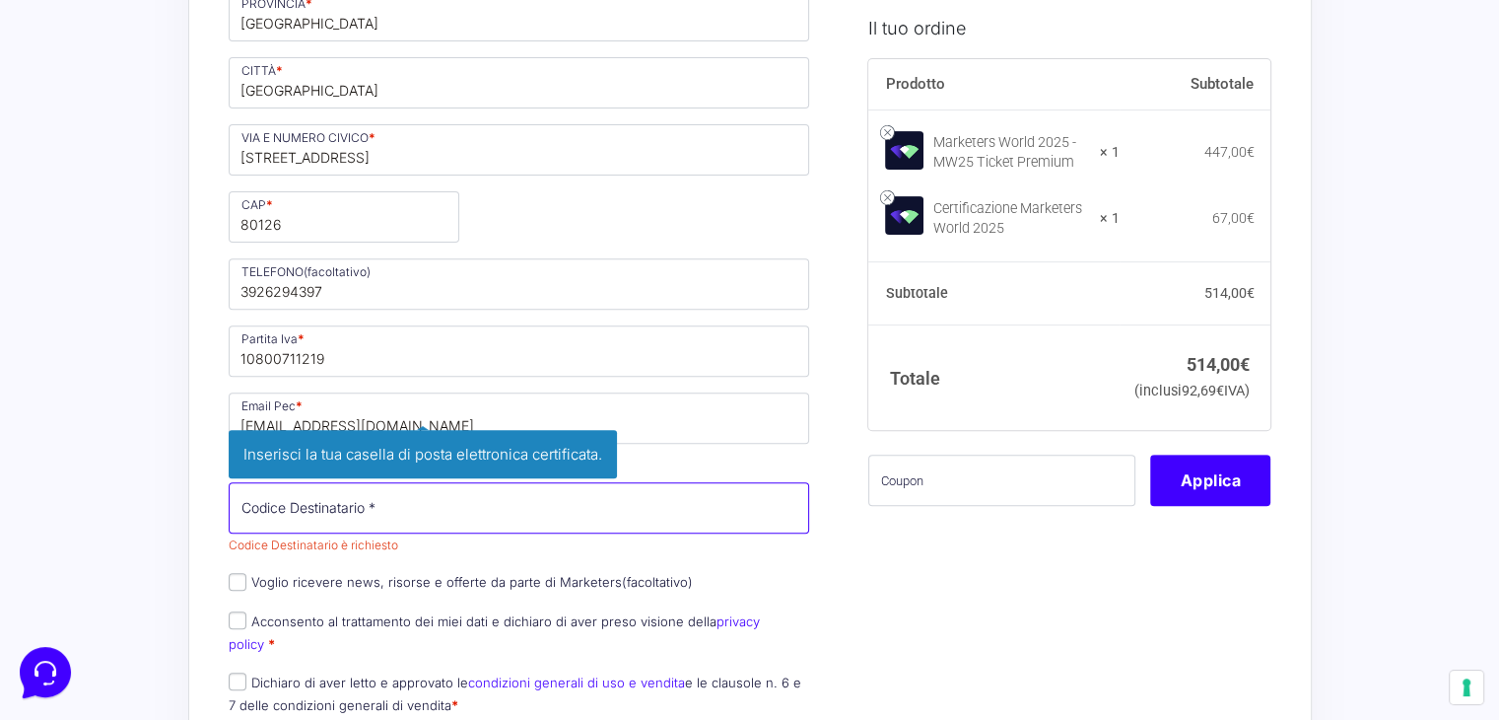
click at [490, 501] on div "Nome * [PERSON_NAME] * Piacente Telefono * [PHONE_NUMBER] Desideri ricevere fat…" at bounding box center [519, 204] width 595 height 1052
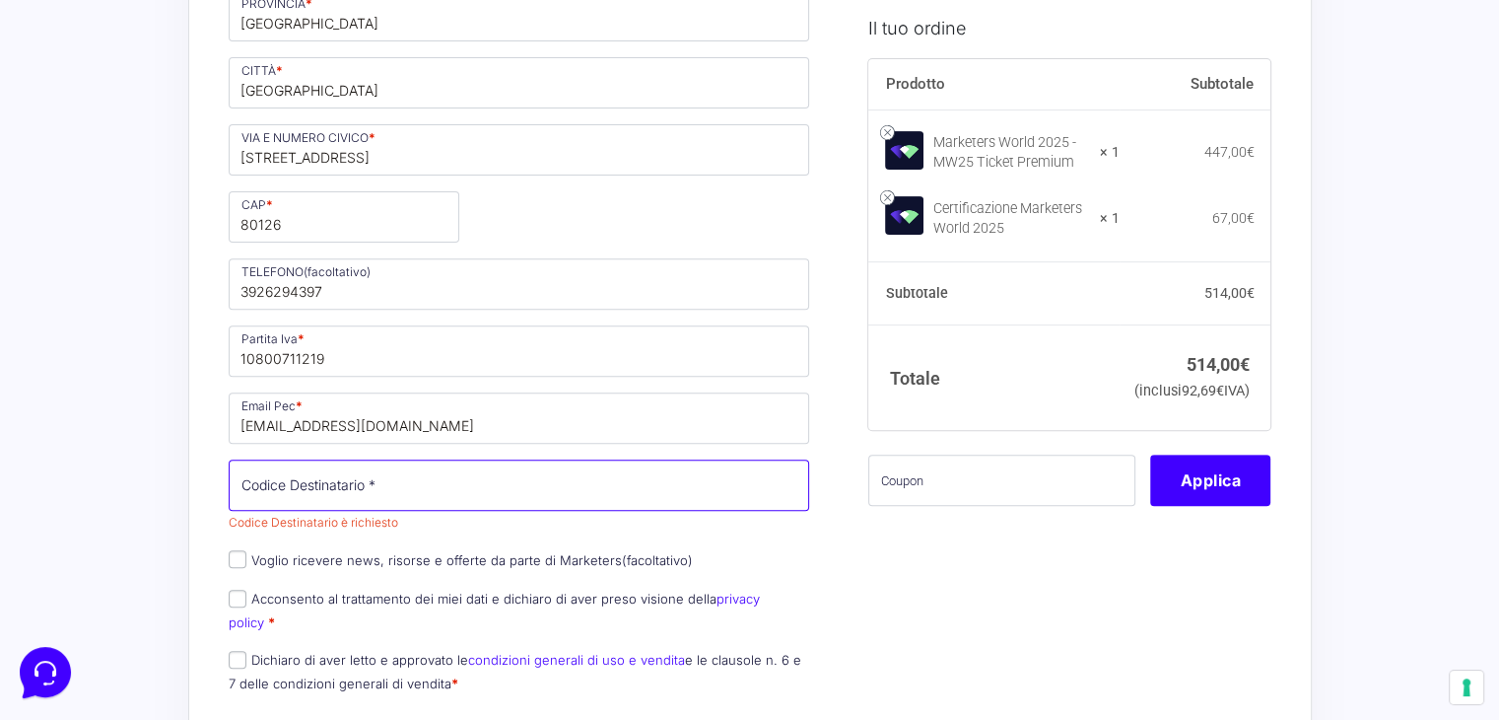
click at [489, 501] on input "Codice Destinatario *" at bounding box center [520, 484] width 582 height 51
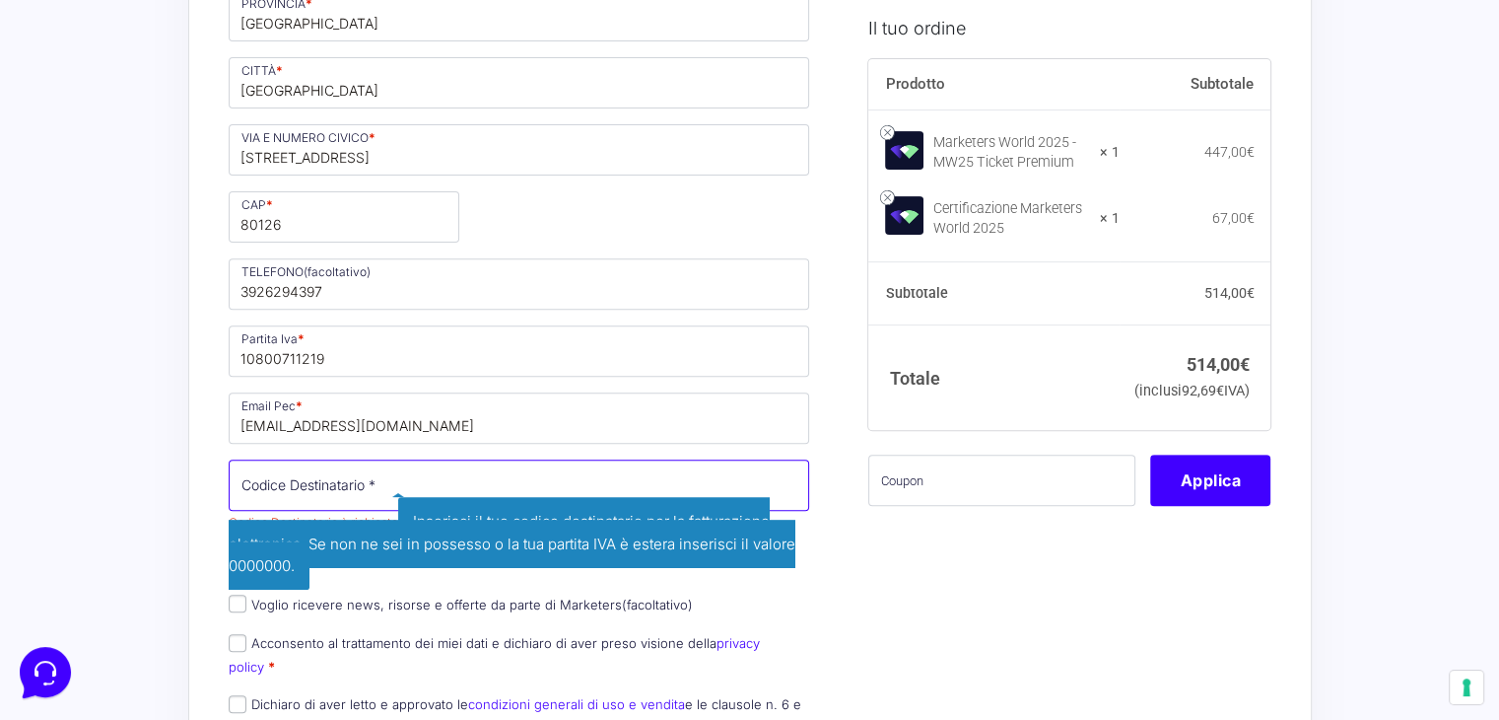
click at [337, 482] on input "Codice Destinatario *" at bounding box center [520, 484] width 582 height 51
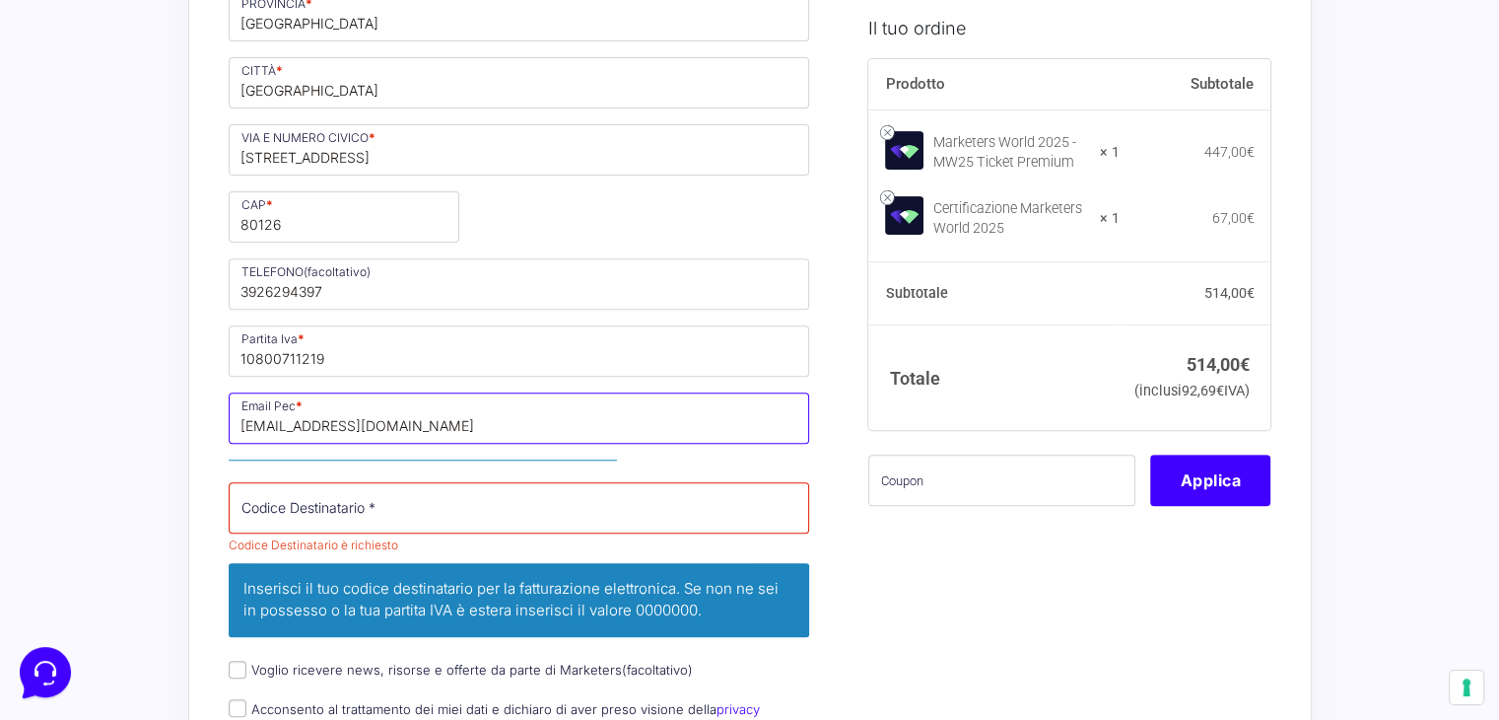
click at [458, 399] on input "[EMAIL_ADDRESS][DOMAIN_NAME]" at bounding box center [520, 417] width 582 height 51
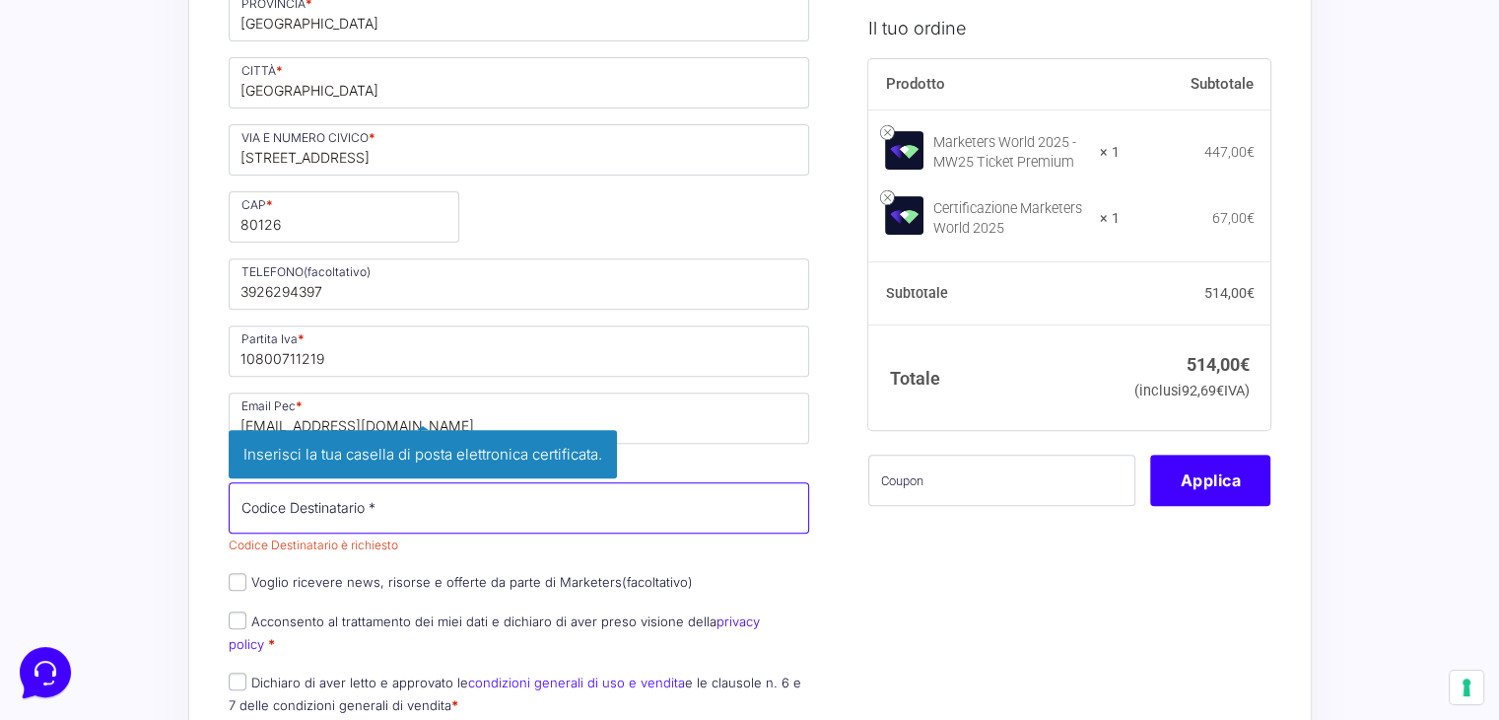
click at [414, 506] on p "Codice Destinatario * Codice Destinatario è richiesto Inserisci il tuo codice d…" at bounding box center [519, 519] width 595 height 80
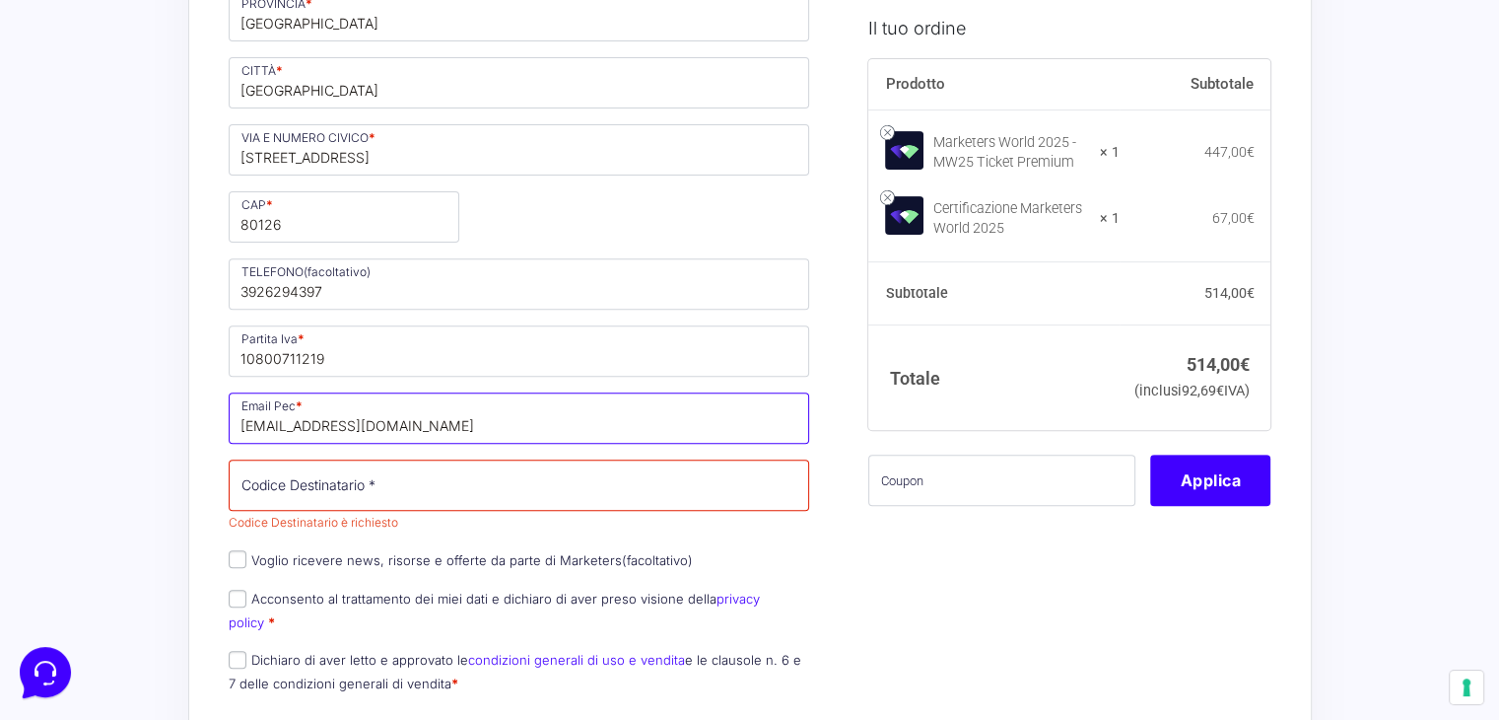
click at [494, 430] on input "[EMAIL_ADDRESS][DOMAIN_NAME]" at bounding box center [520, 417] width 582 height 51
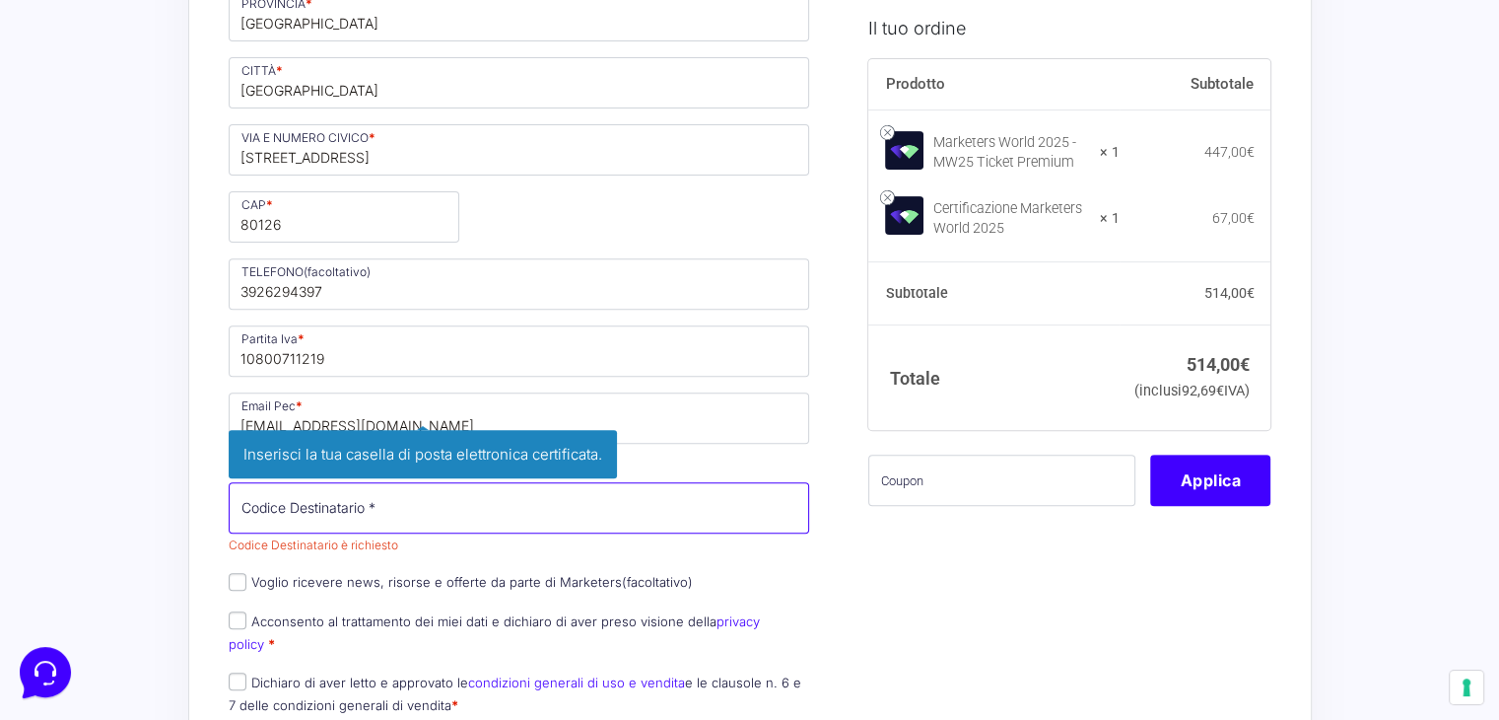
click at [441, 501] on div "Nome * [PERSON_NAME] * Piacente Telefono * [PHONE_NUMBER] Desideri ricevere fat…" at bounding box center [519, 204] width 595 height 1052
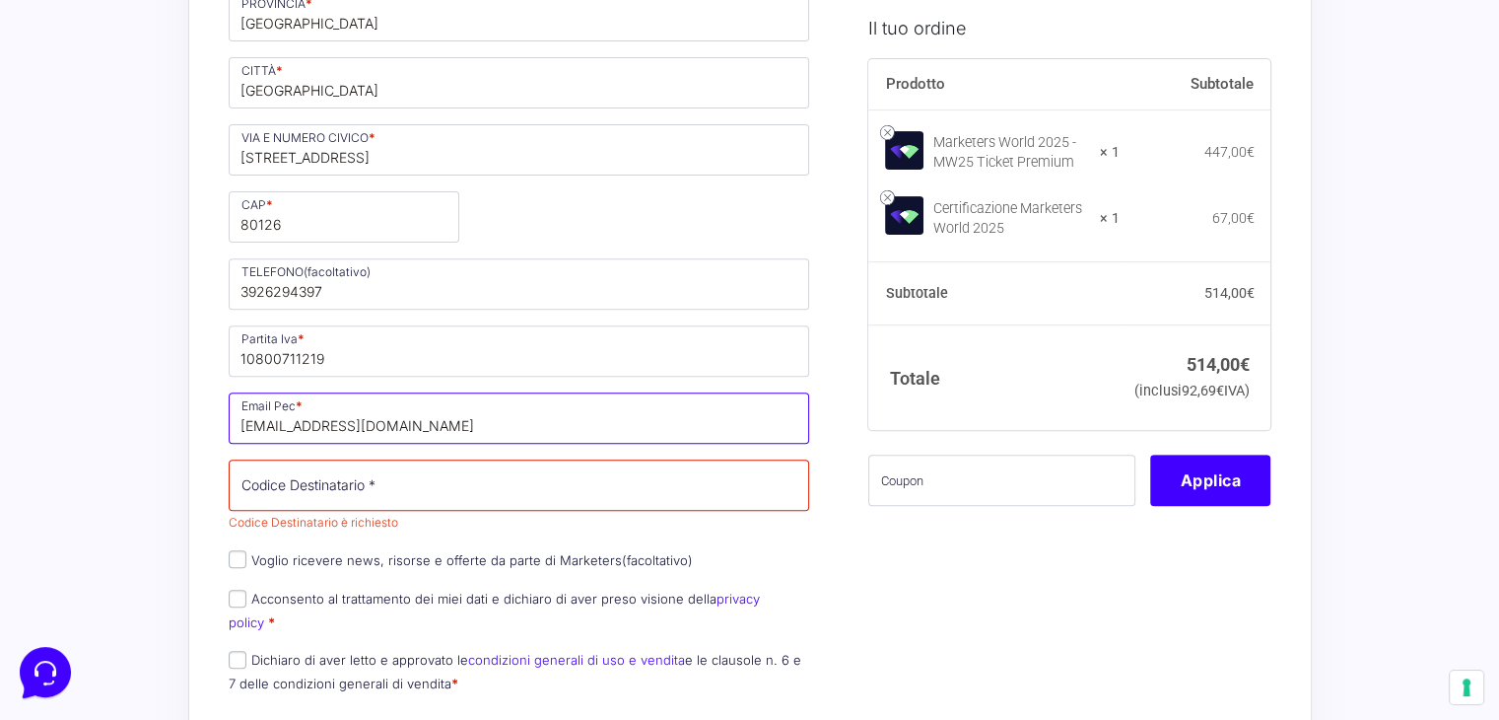
click at [543, 425] on input "[EMAIL_ADDRESS][DOMAIN_NAME]" at bounding box center [520, 417] width 582 height 51
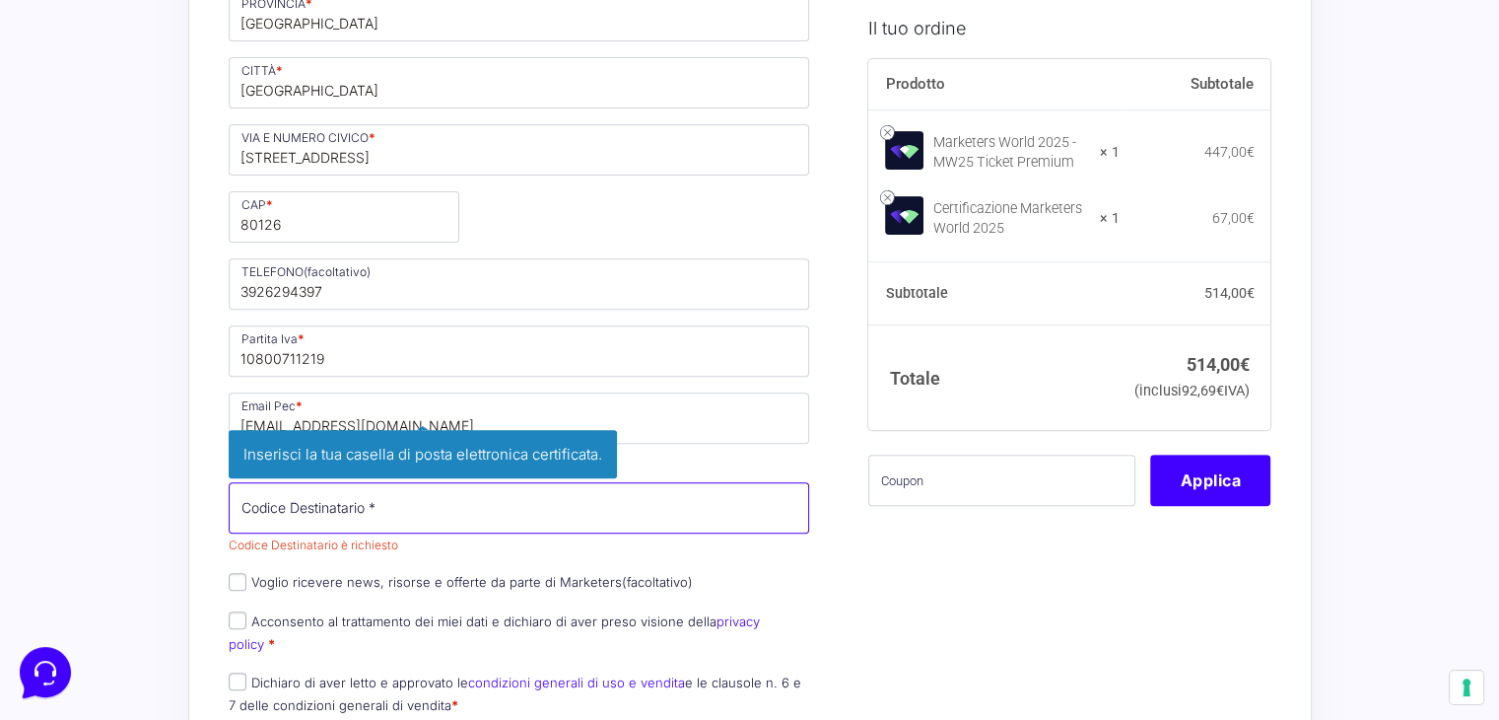
click at [488, 501] on div "Nome * [PERSON_NAME] * Piacente Telefono * [PHONE_NUMBER] Desideri ricevere fat…" at bounding box center [519, 204] width 595 height 1052
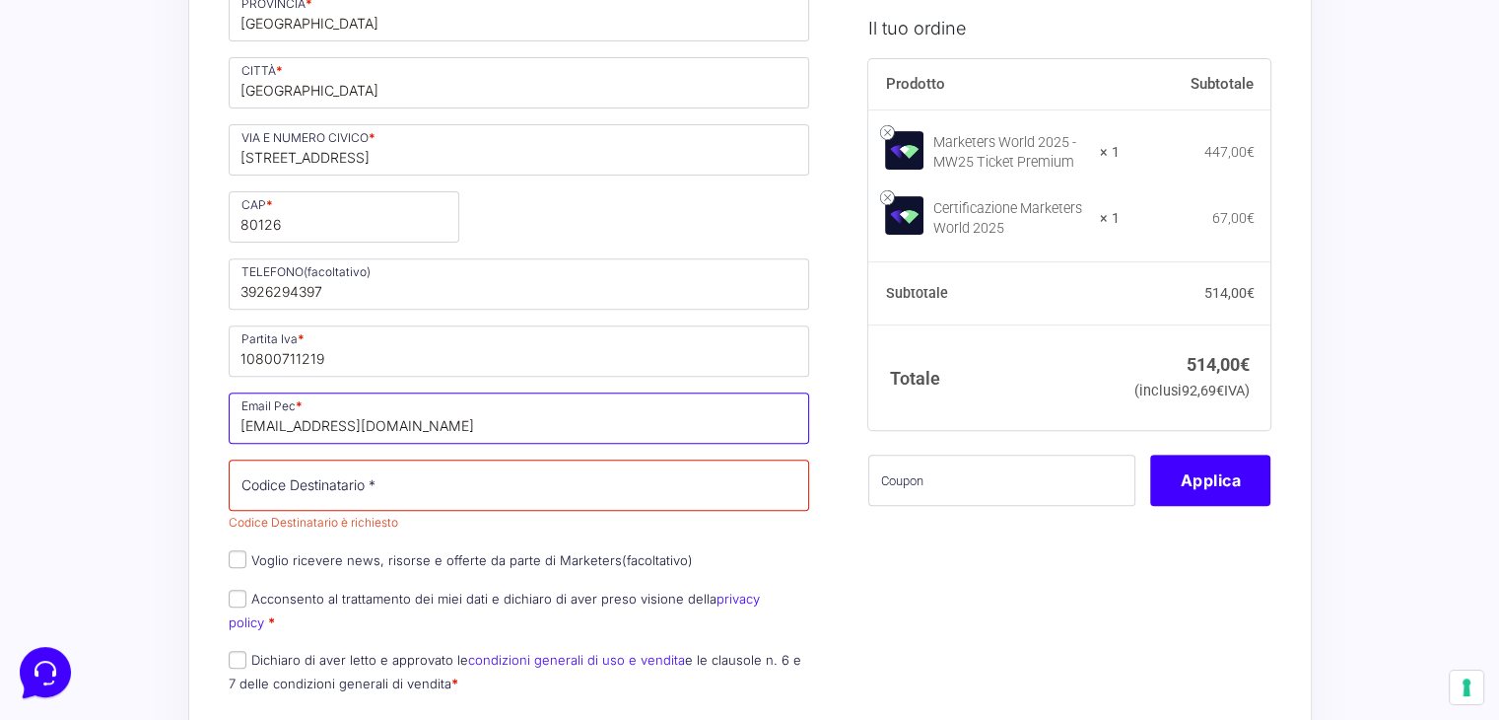
click at [571, 427] on input "[EMAIL_ADDRESS][DOMAIN_NAME]" at bounding box center [520, 417] width 582 height 51
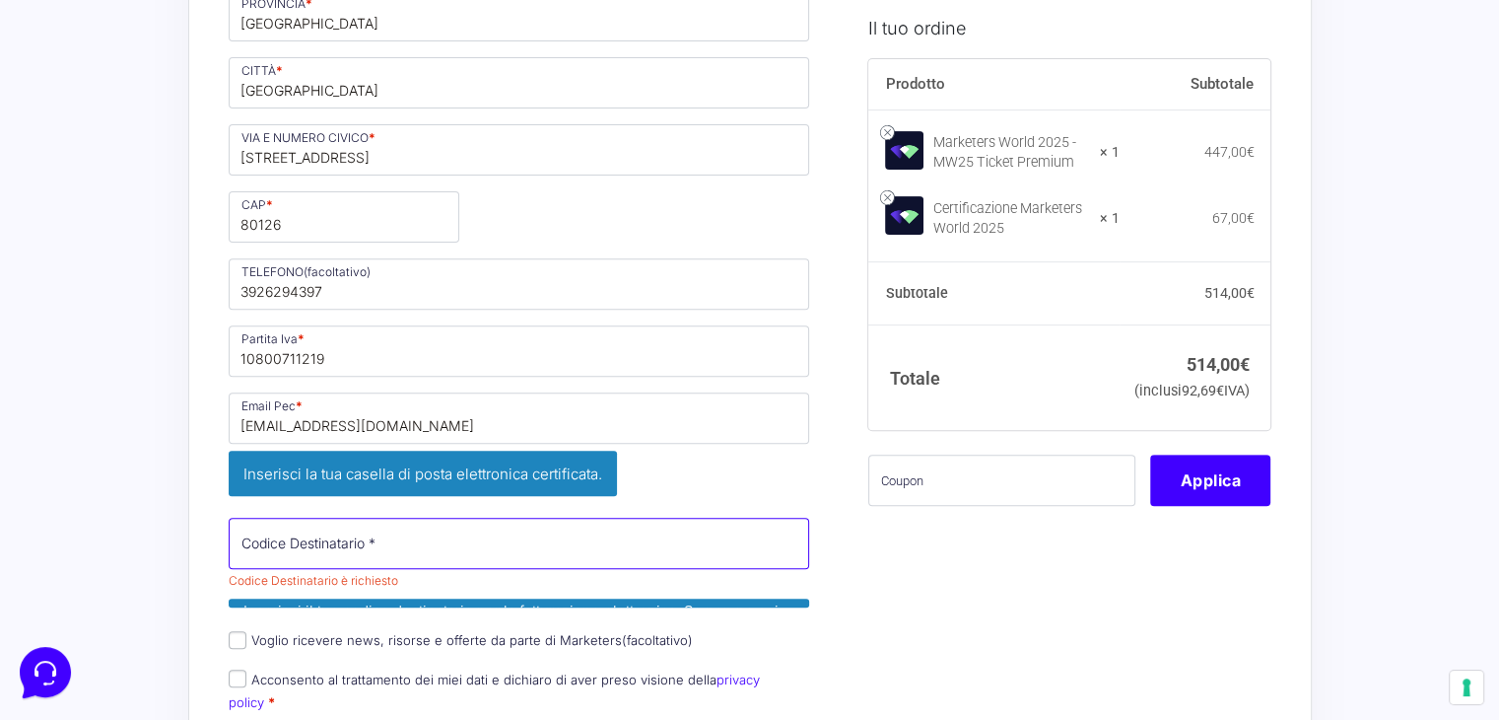
click at [526, 517] on input "Codice Destinatario *" at bounding box center [520, 542] width 582 height 51
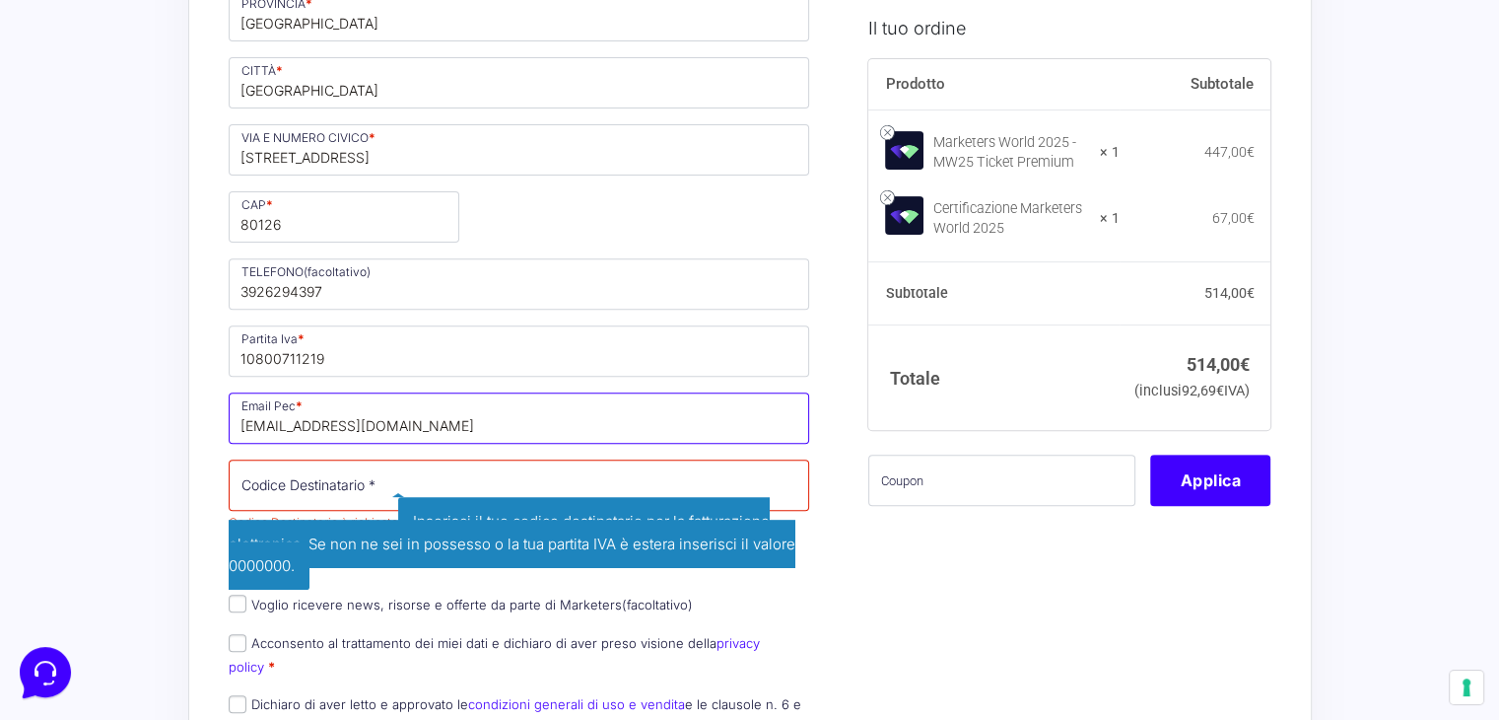
click at [581, 436] on input "[EMAIL_ADDRESS][DOMAIN_NAME]" at bounding box center [520, 417] width 582 height 51
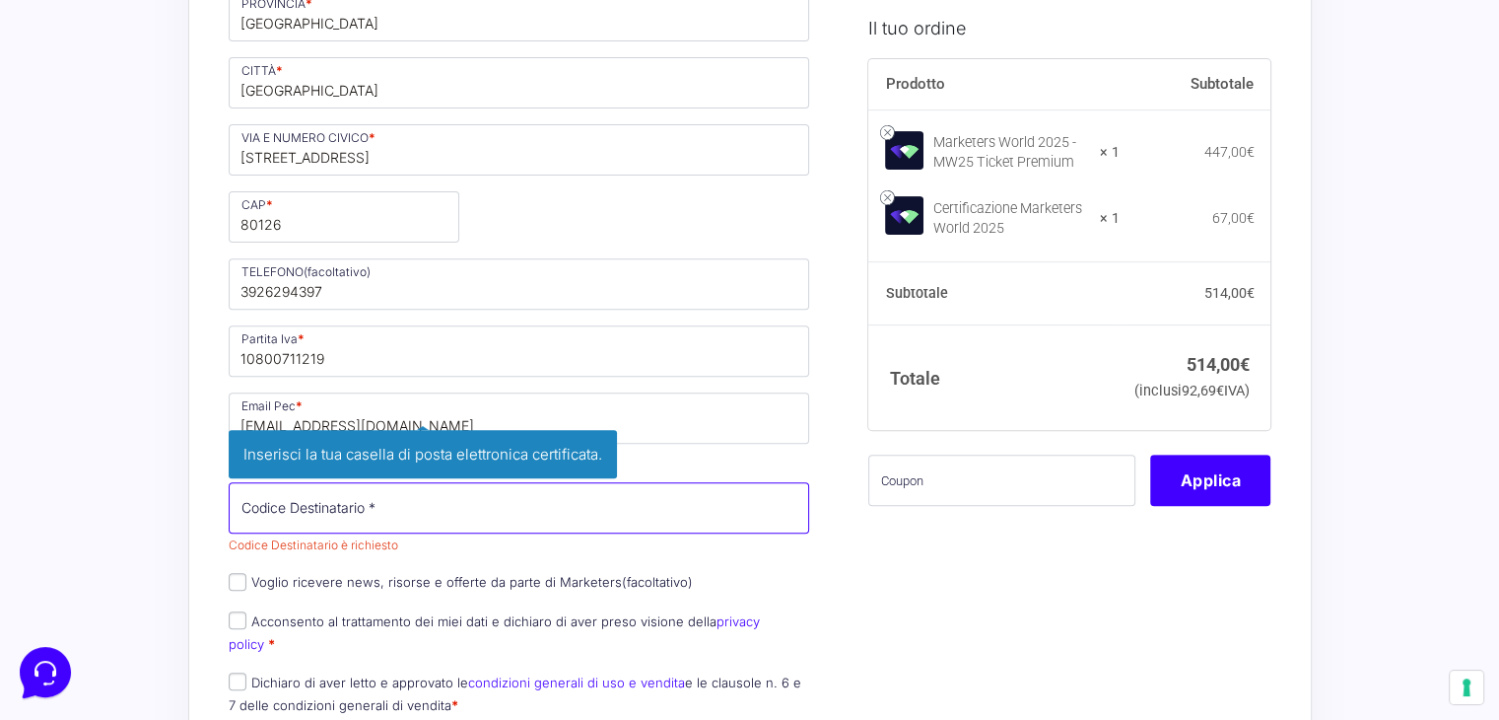
click at [514, 503] on p "Codice Destinatario * Codice Destinatario è richiesto Inserisci il tuo codice d…" at bounding box center [519, 519] width 595 height 80
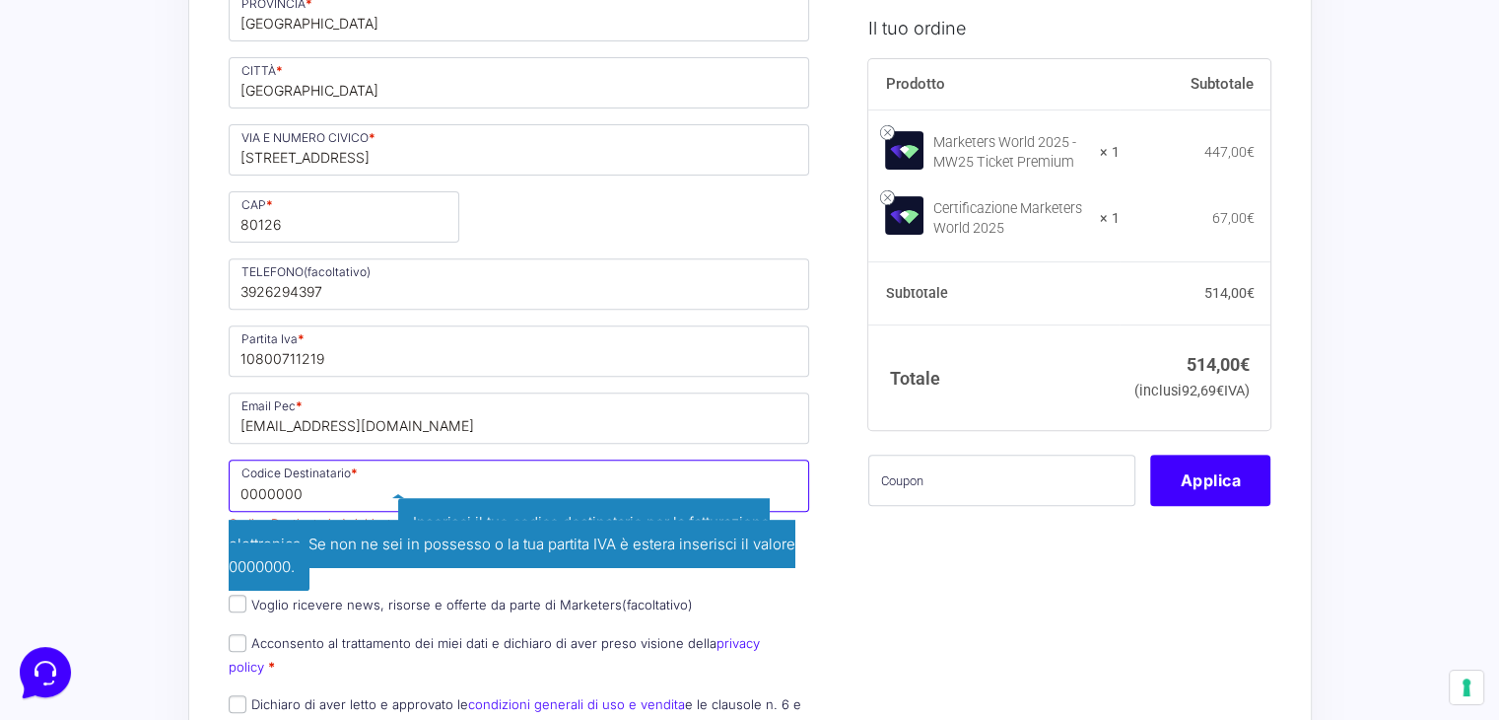
type input "0000000"
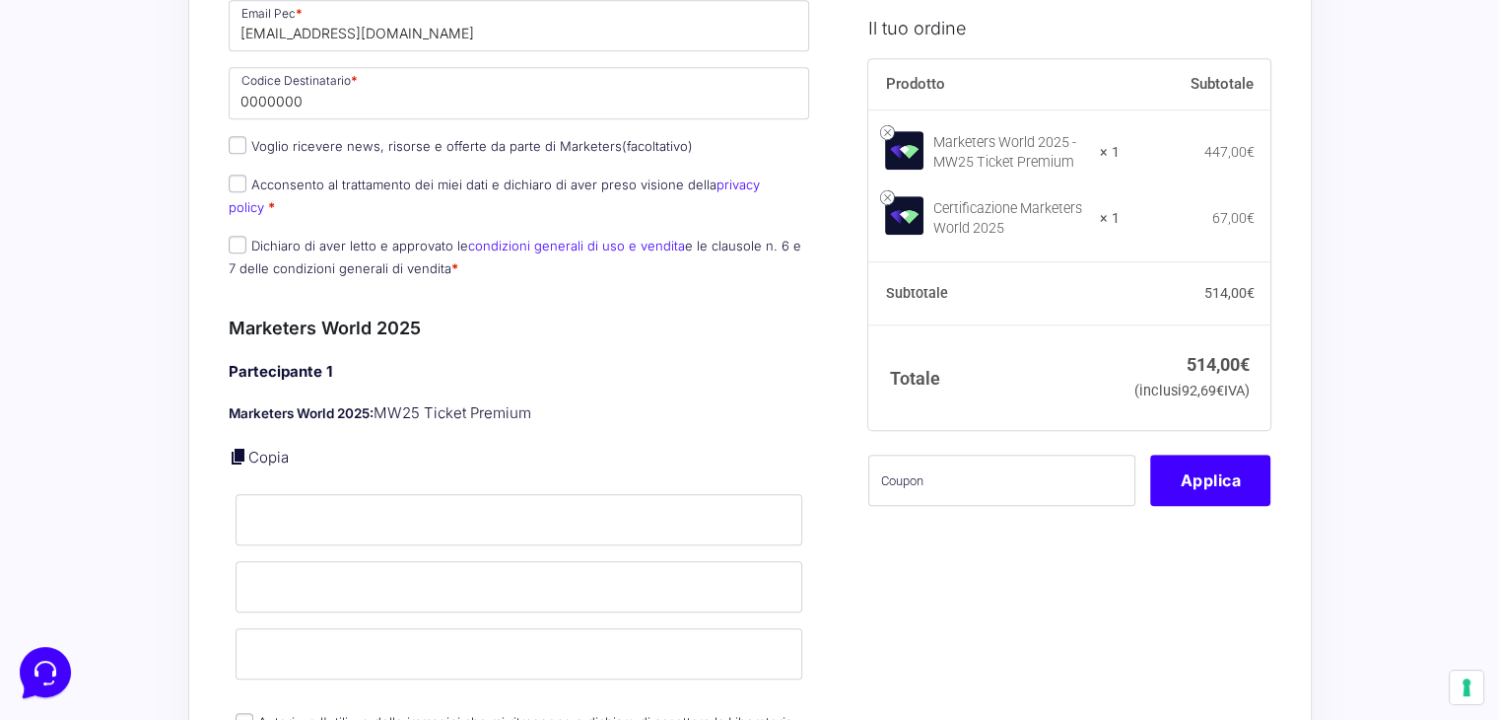
scroll to position [1084, 0]
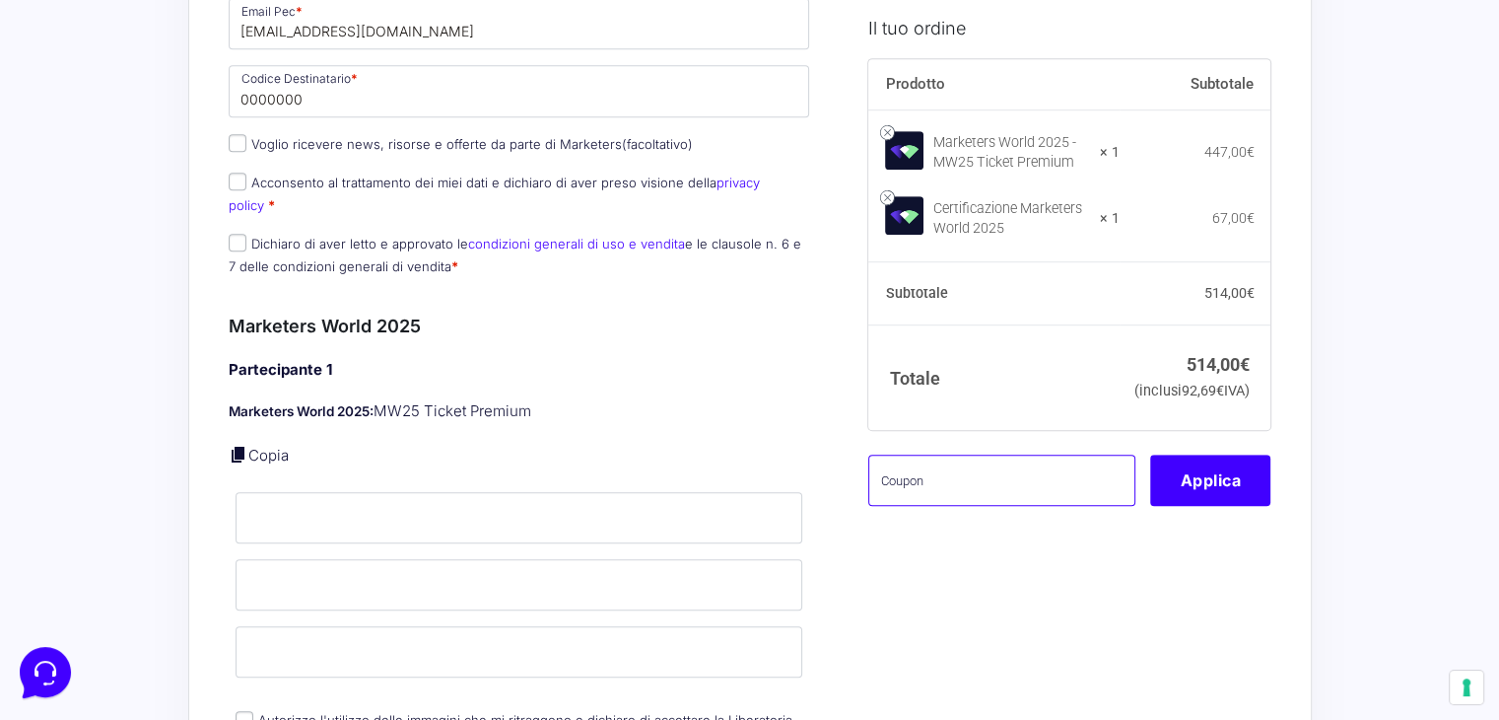
click at [1005, 507] on input "text" at bounding box center [1001, 480] width 267 height 51
click at [1030, 498] on input "text" at bounding box center [1001, 480] width 267 height 51
paste input "MONETIZZANDO15"
type input "MONETIZZANDO15"
click at [1205, 507] on button "Applica" at bounding box center [1210, 480] width 120 height 51
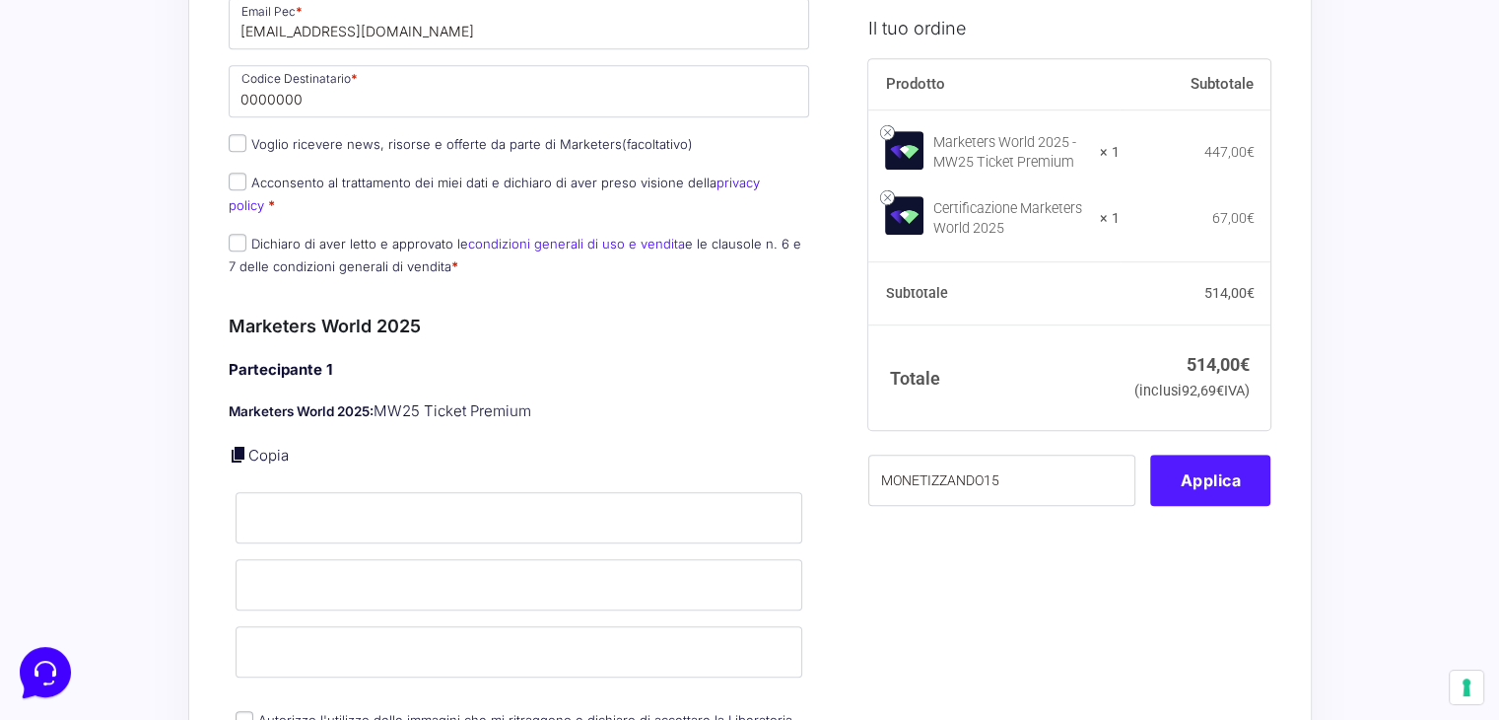
click at [1229, 507] on button "Applica" at bounding box center [1210, 480] width 120 height 51
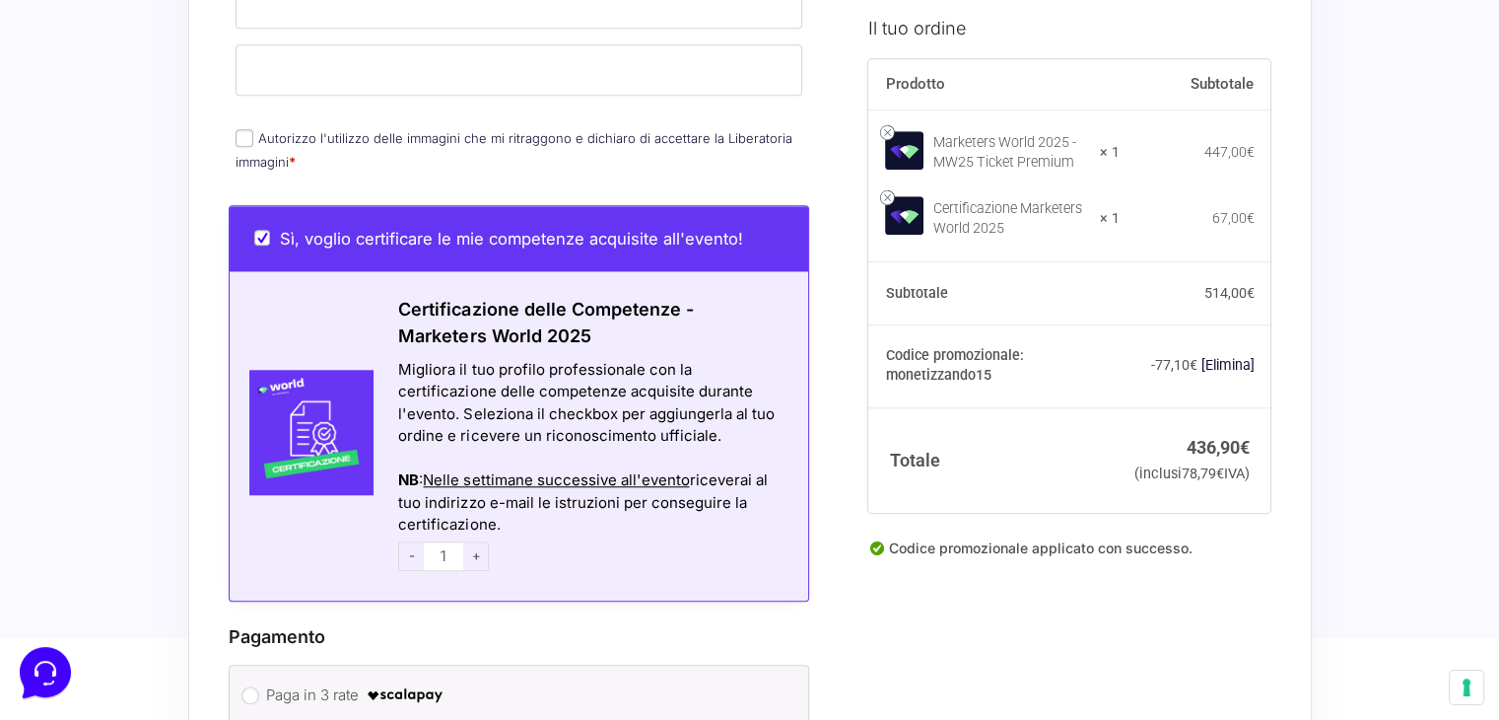
scroll to position [1676, 0]
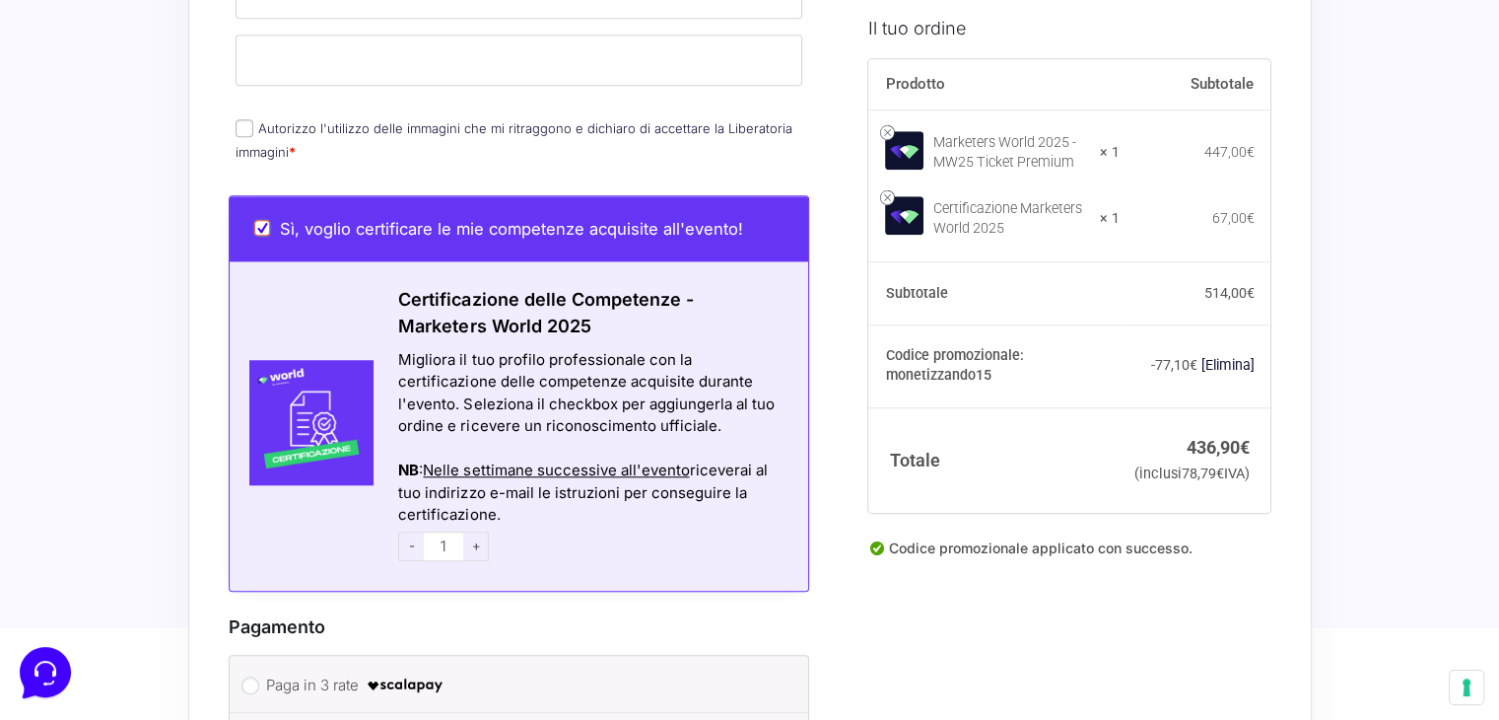
click at [261, 220] on input "Sì, voglio certificare le mie competenze acquisite all'evento!" at bounding box center [262, 228] width 16 height 16
checkbox input "false"
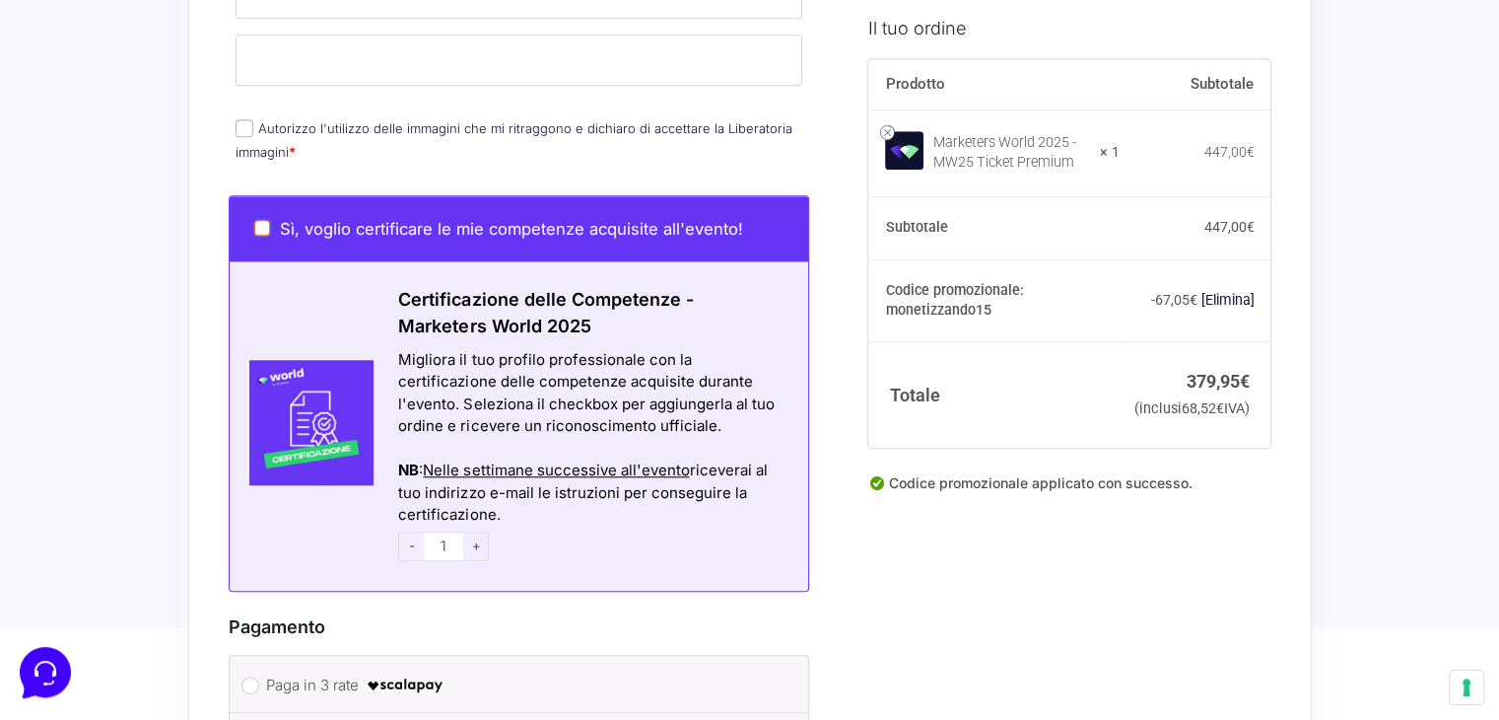
click at [261, 220] on input "Sì, voglio certificare le mie competenze acquisite all'evento!" at bounding box center [262, 228] width 16 height 16
checkbox input "true"
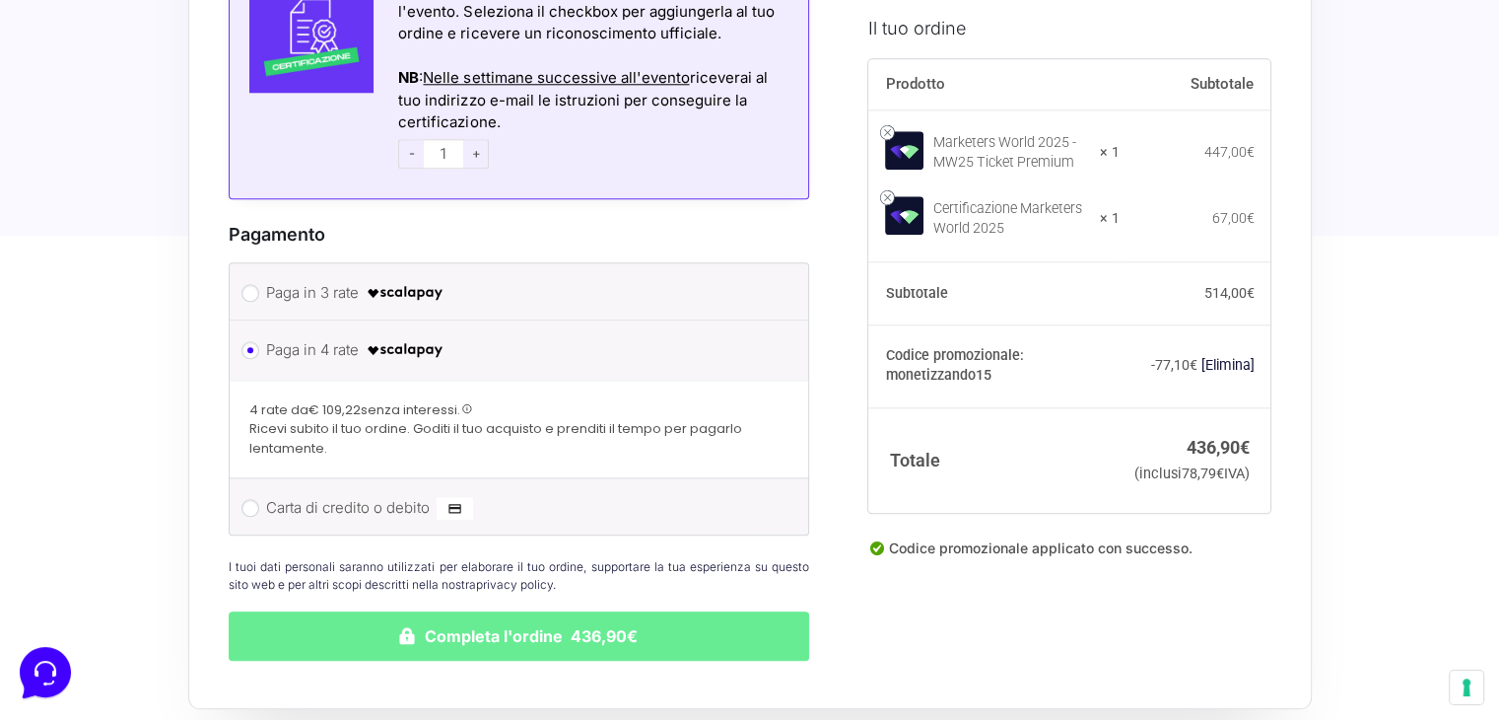
scroll to position [2070, 0]
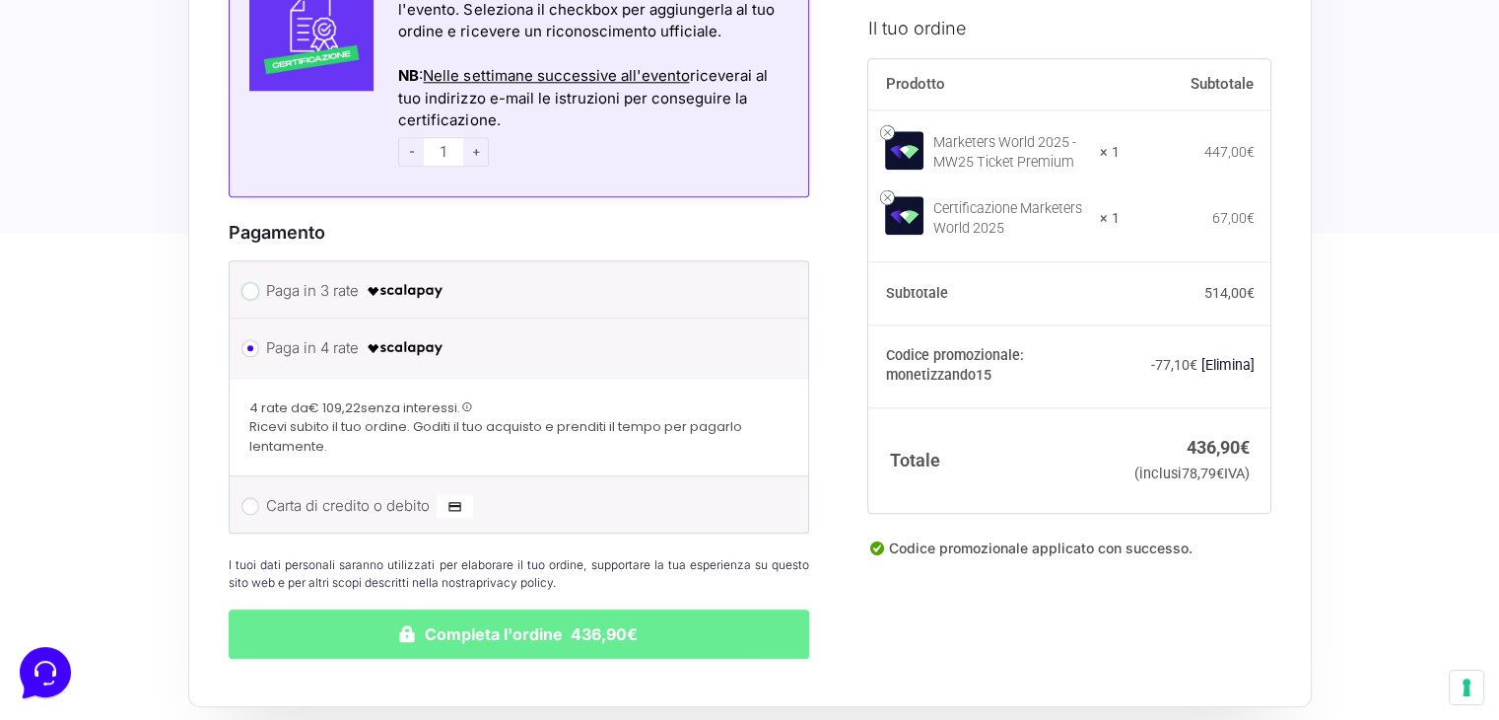
click at [251, 282] on input "Paga in 3 rate" at bounding box center [250, 291] width 18 height 18
radio input "true"
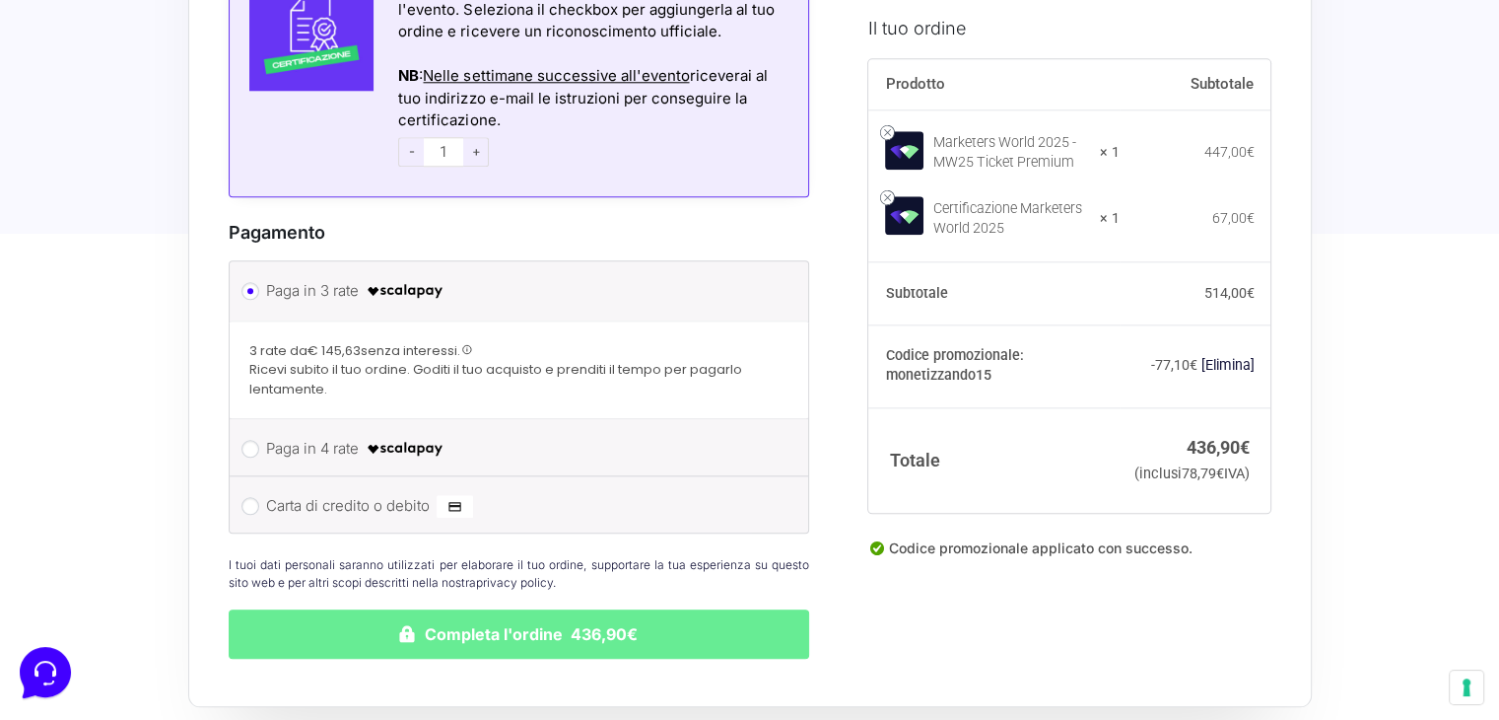
click at [467, 344] on span at bounding box center [467, 349] width 11 height 11
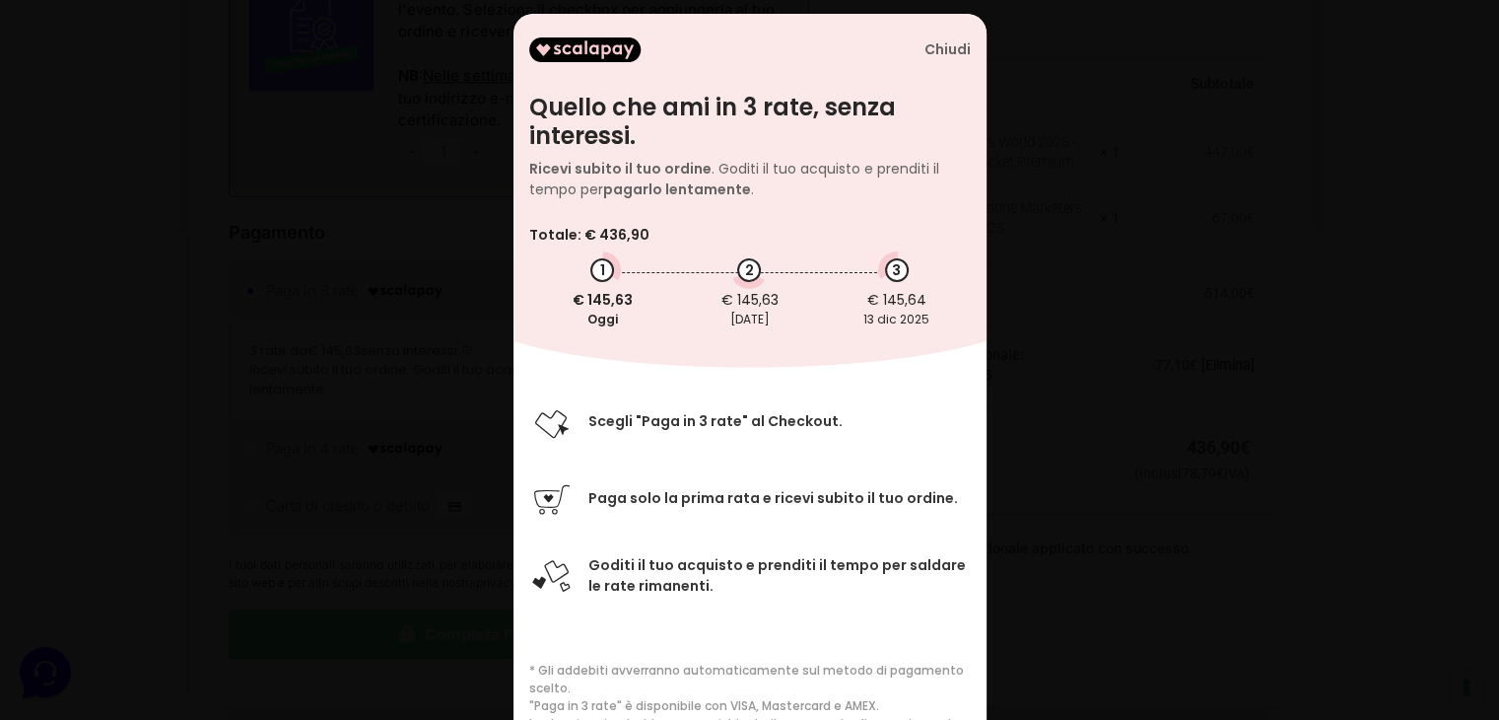
scroll to position [0, 0]
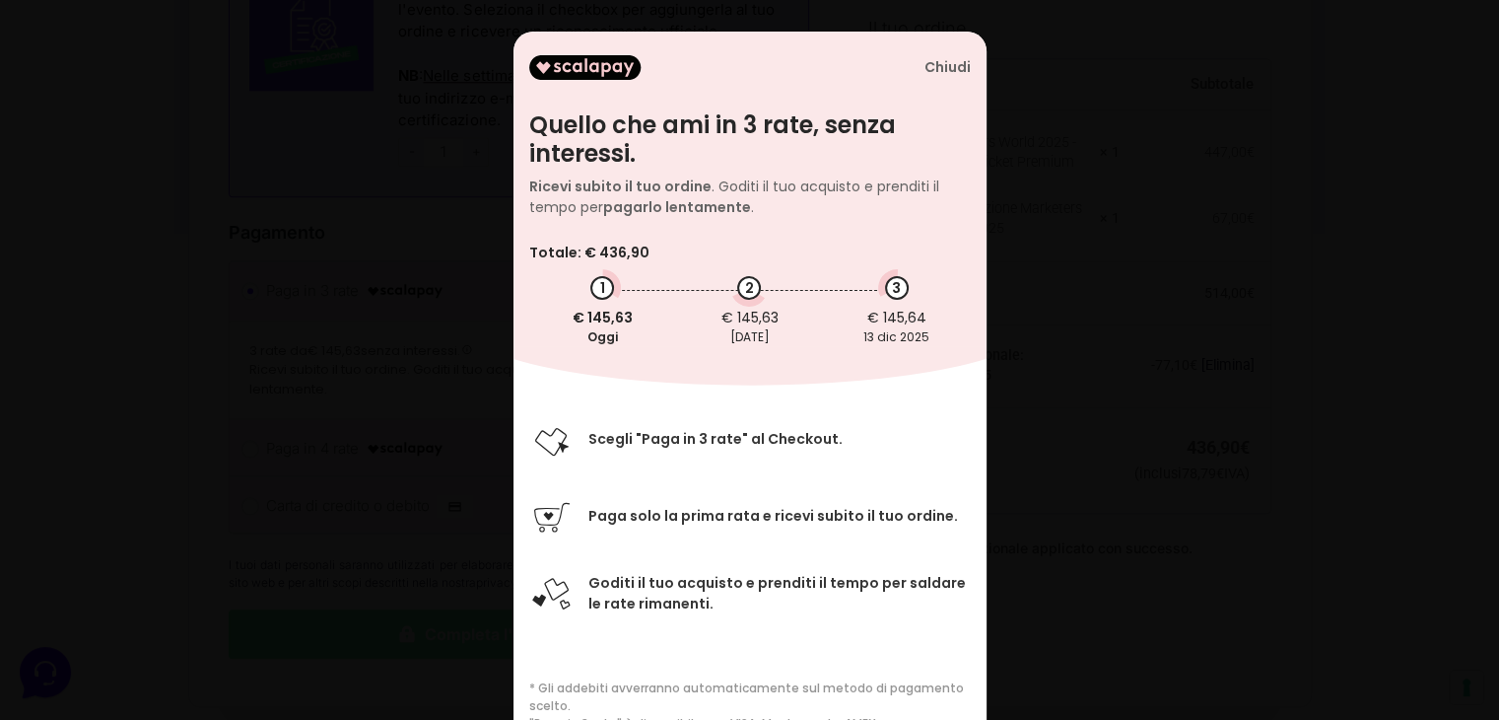
click at [956, 64] on div "Chiudi" at bounding box center [948, 67] width 46 height 17
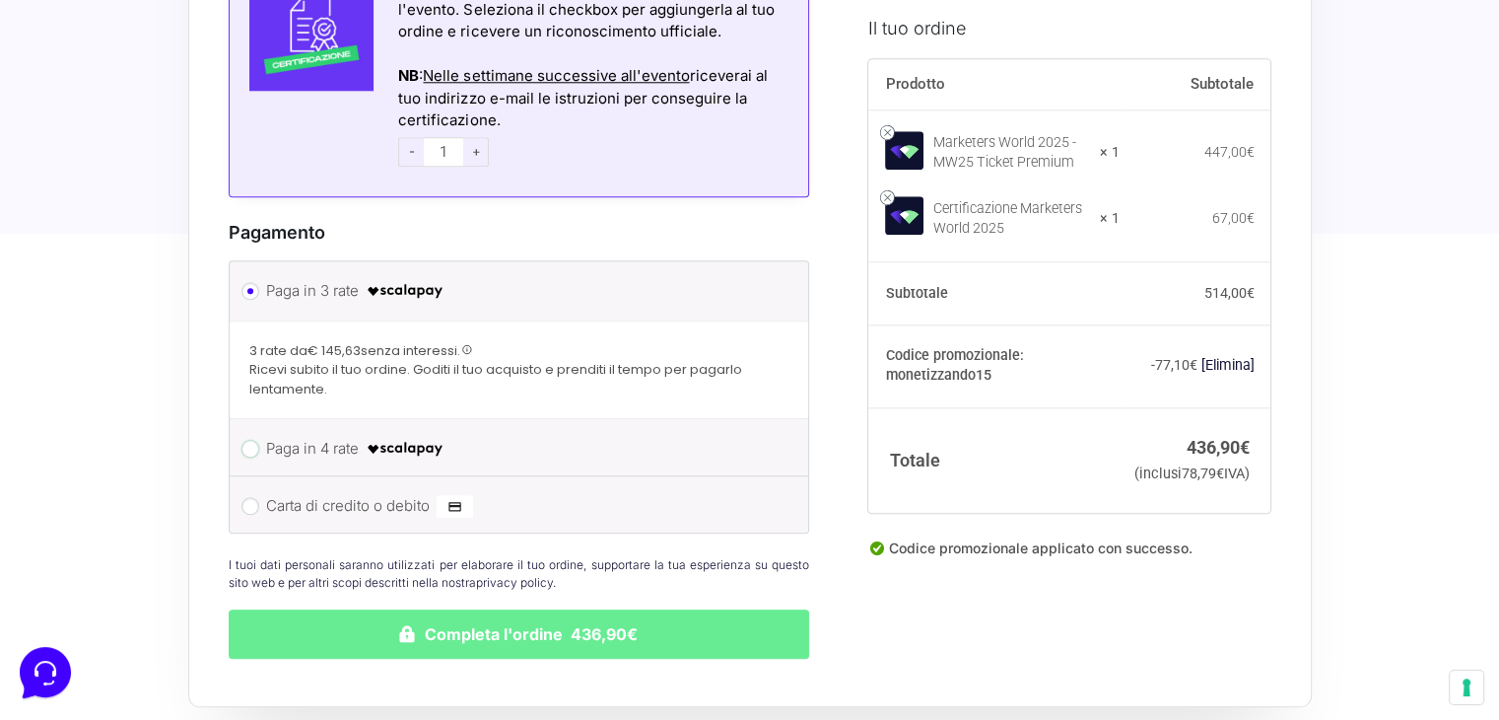
click at [248, 440] on input "Paga in 4 rate" at bounding box center [250, 449] width 18 height 18
radio input "true"
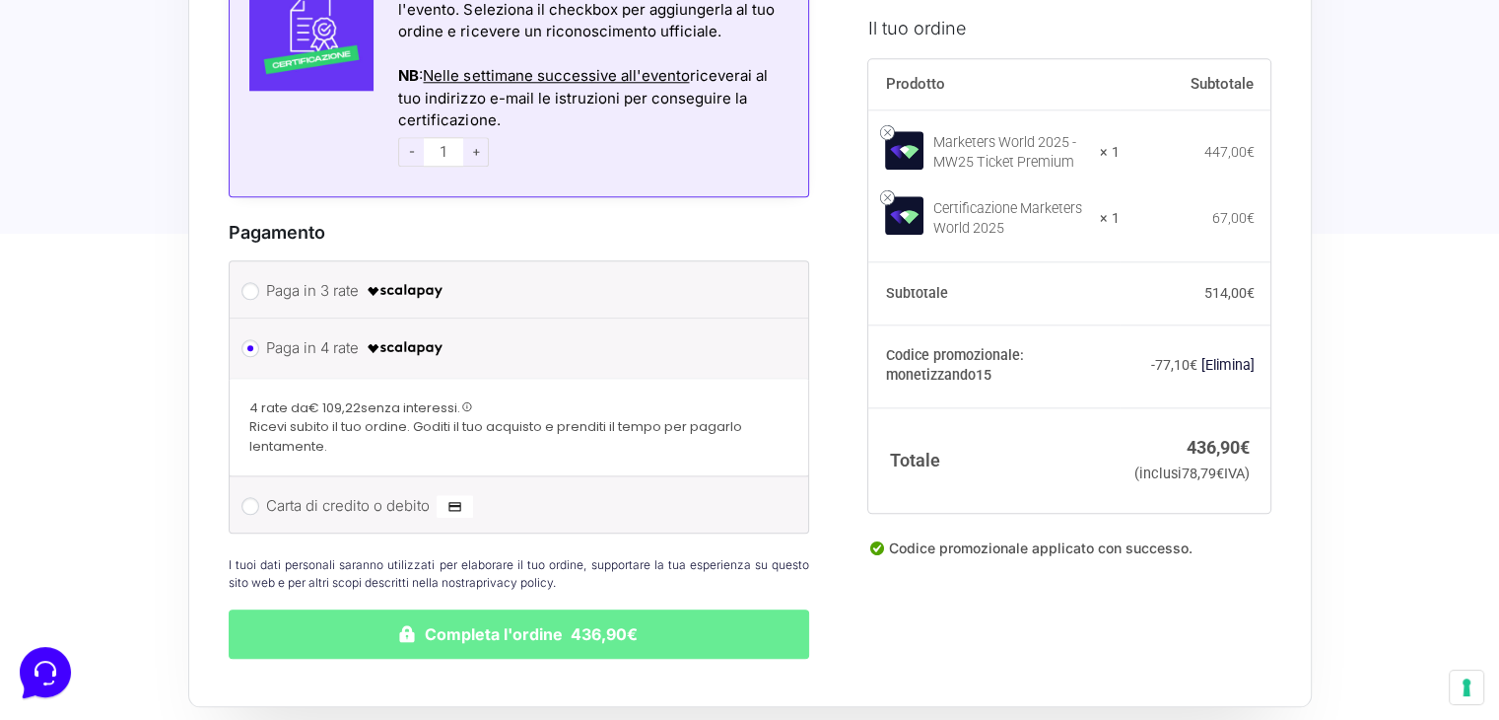
click at [469, 401] on span at bounding box center [467, 406] width 11 height 11
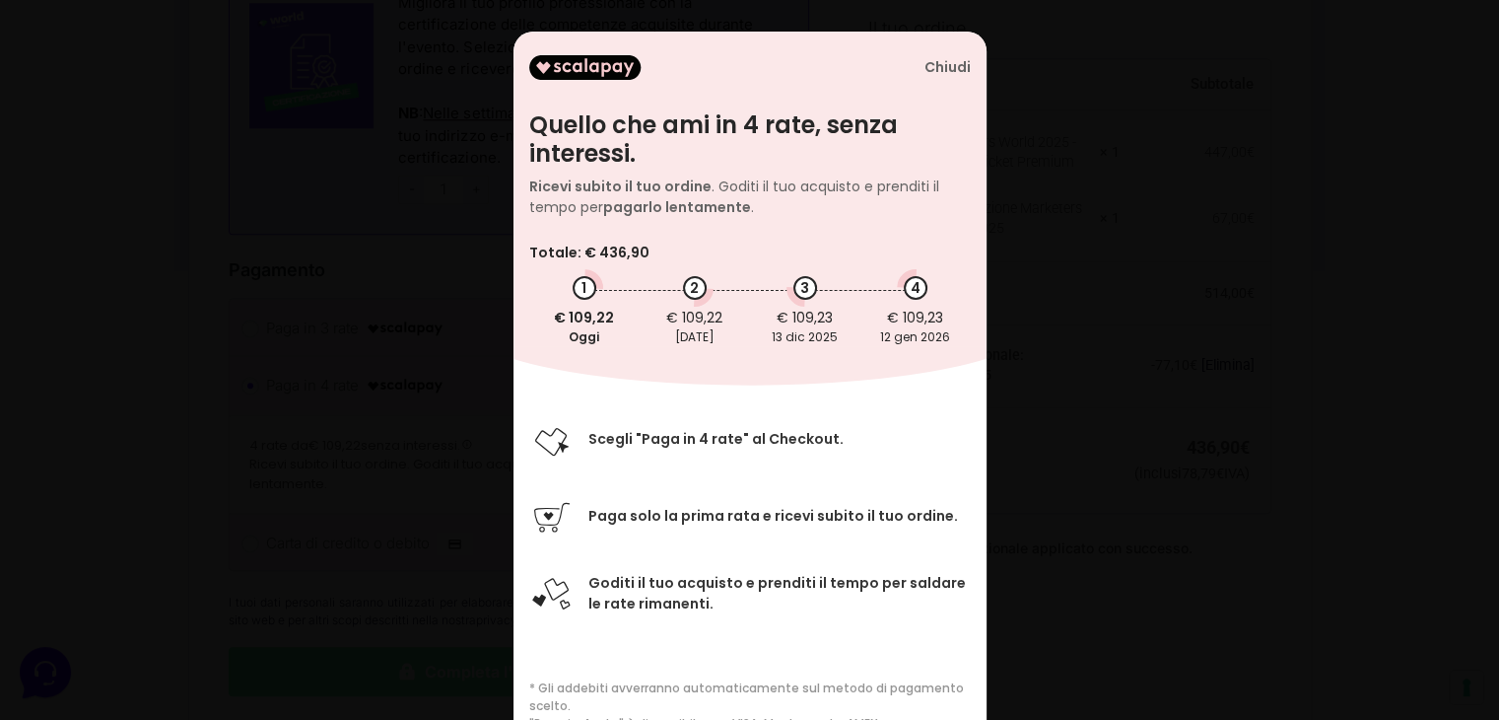
scroll to position [1971, 0]
click at [947, 66] on div "Chiudi" at bounding box center [948, 67] width 46 height 17
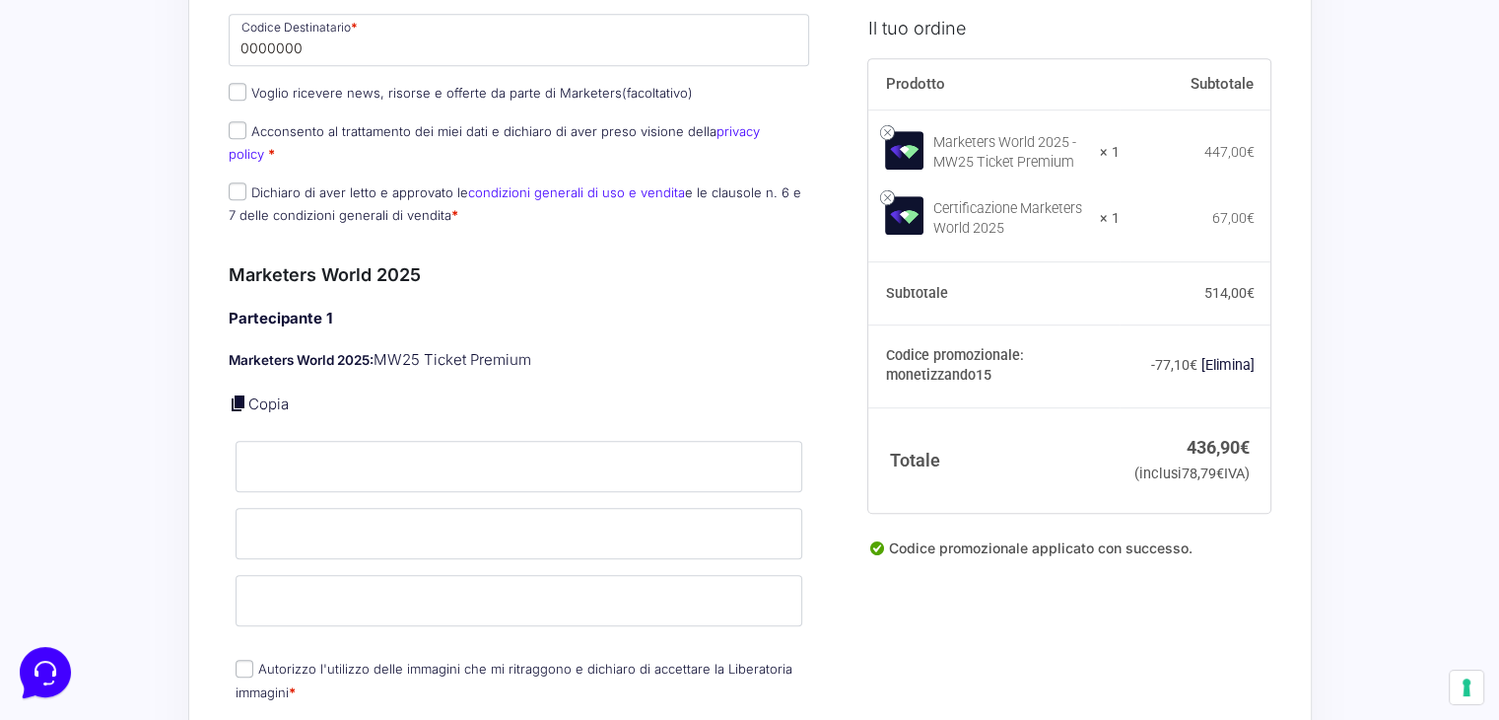
scroll to position [1084, 0]
